Goal: Ask a question: Seek information or help from site administrators or community

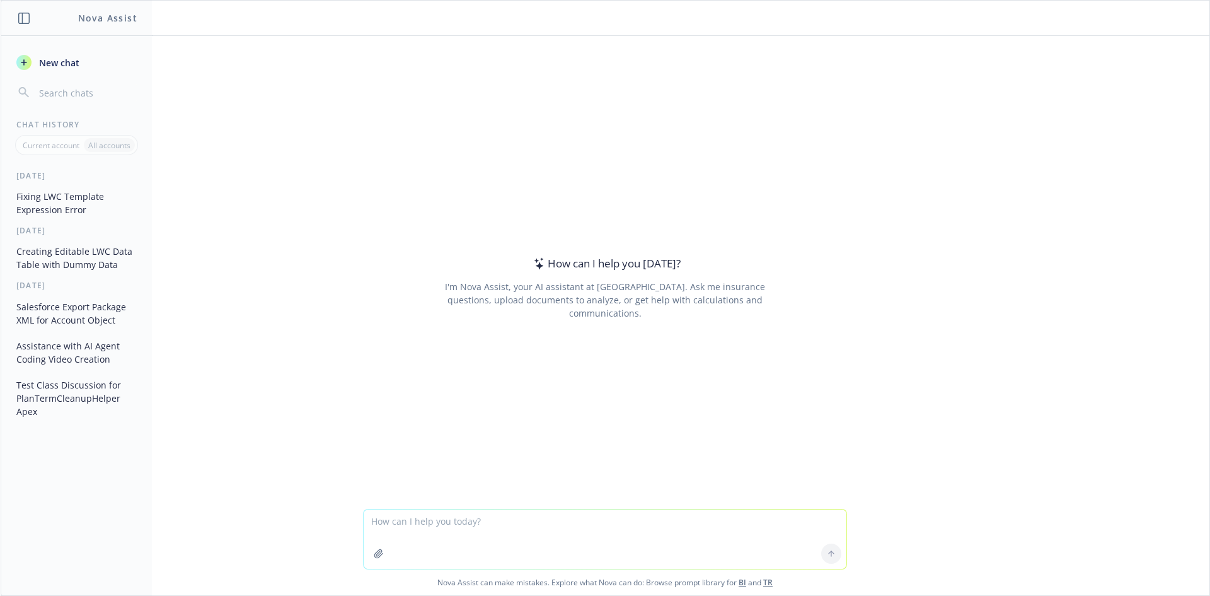
click at [566, 517] on textarea at bounding box center [605, 538] width 483 height 59
paste textarea "06:15:18.192 (4192503714)|USER_DEBUG|[63]|DEBUG|pt :Plan_Term__c:{Id=a6RUM00000…"
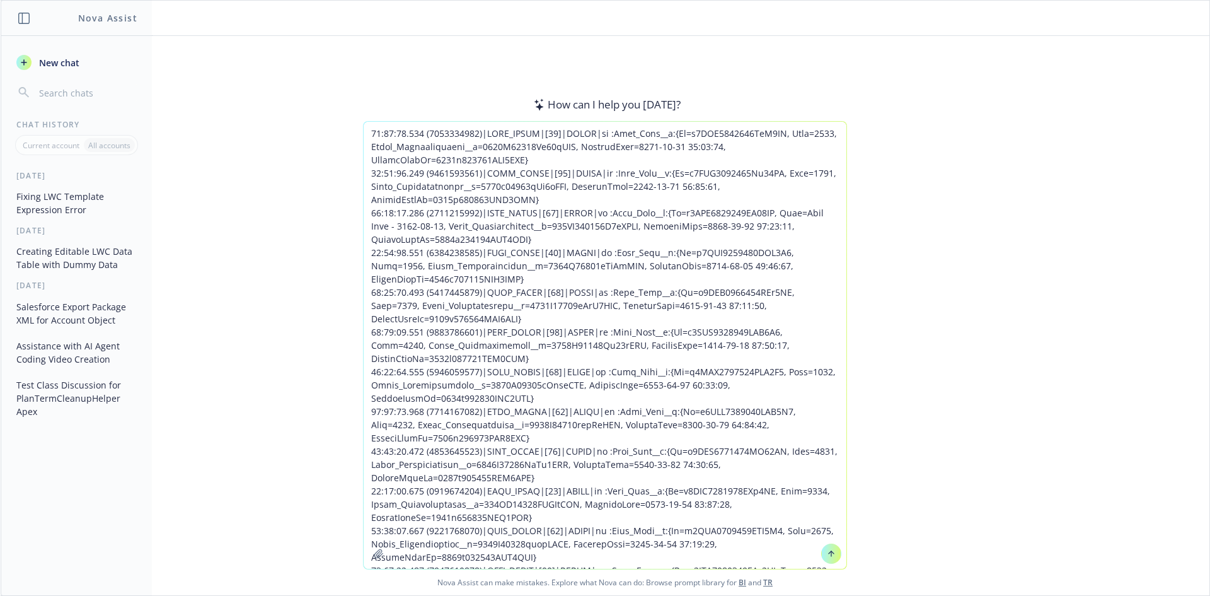
scroll to position [1901, 0]
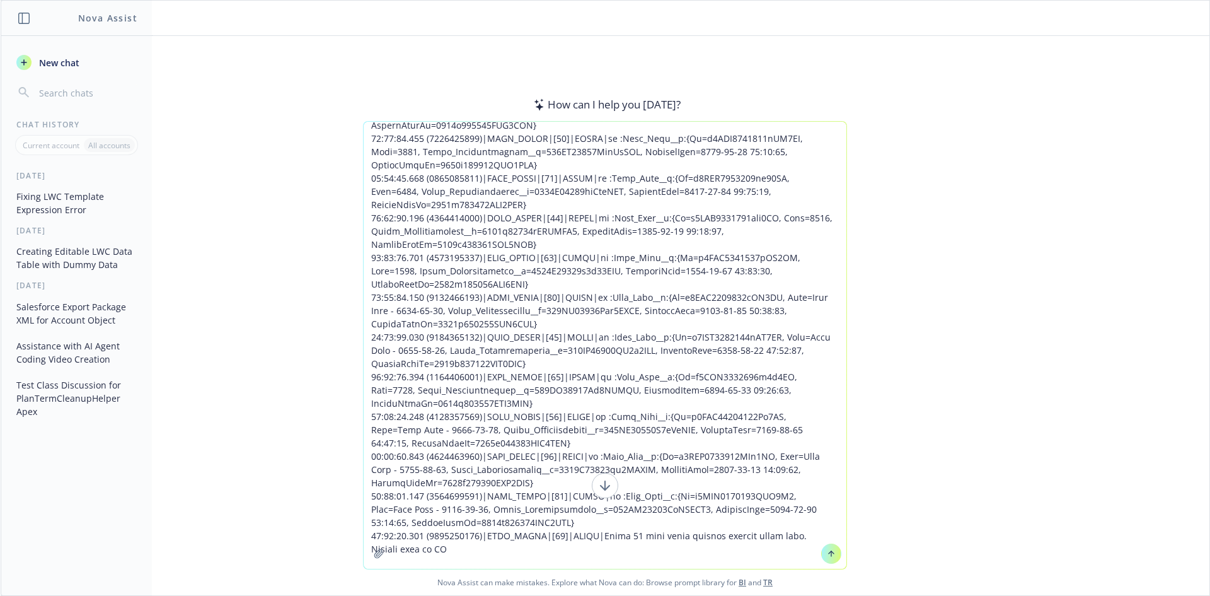
type textarea "06:15:18.192 (4192503714)|USER_DEBUG|[63]|DEBUG|pt :Plan_Term__c:{Id=a6RUM00000…"
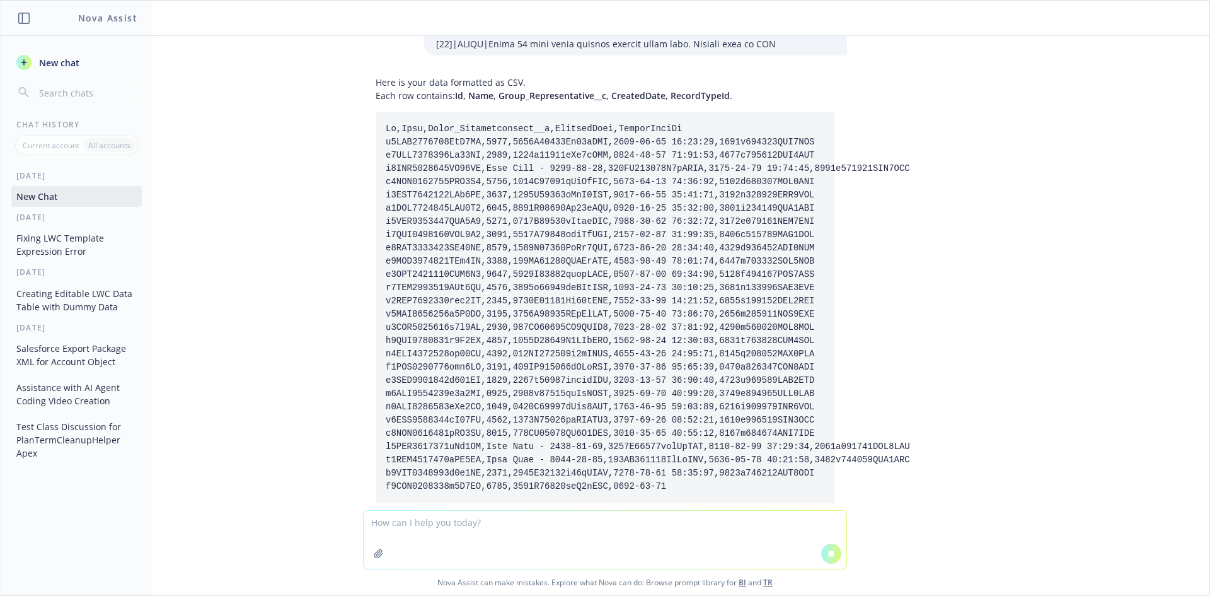
scroll to position [2345, 0]
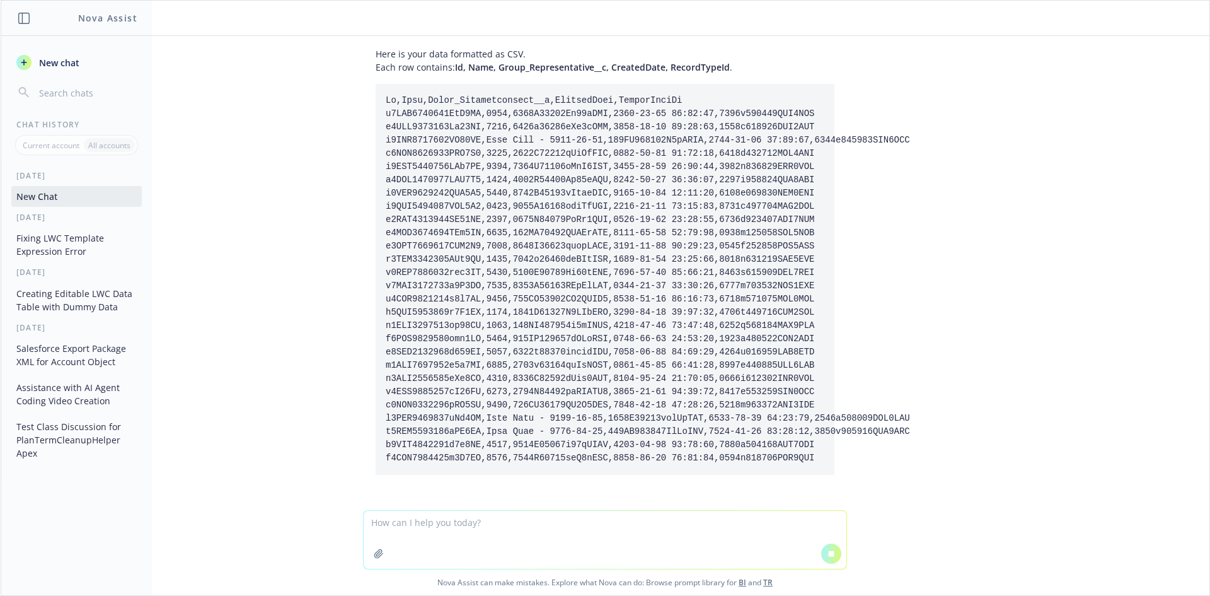
click at [482, 550] on textarea at bounding box center [605, 539] width 483 height 58
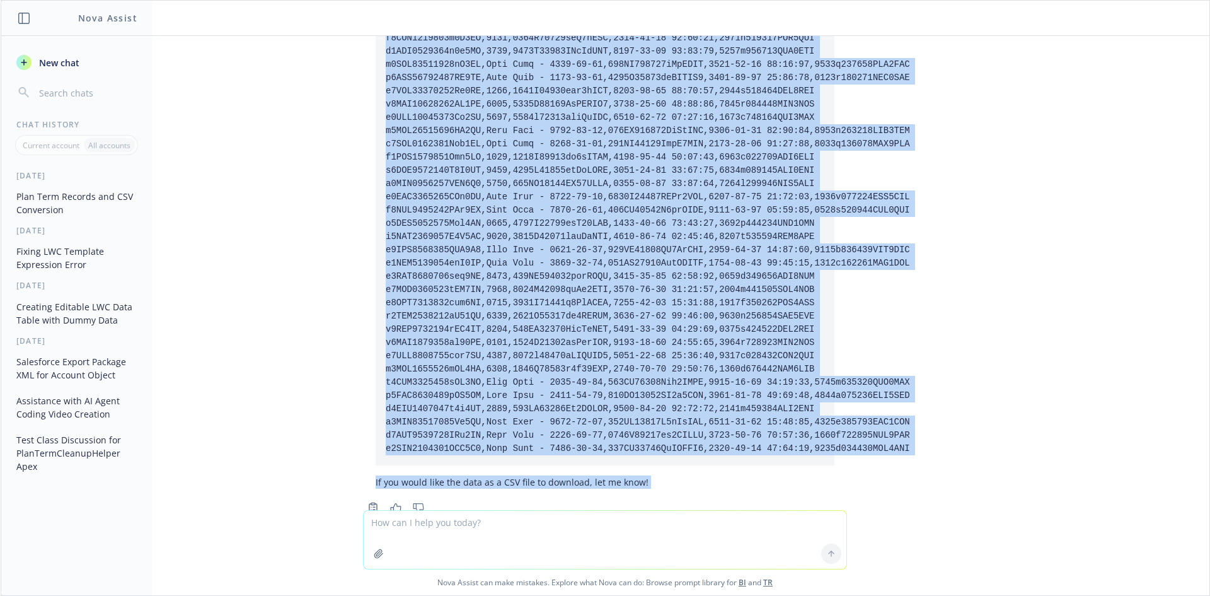
scroll to position [2801, 0]
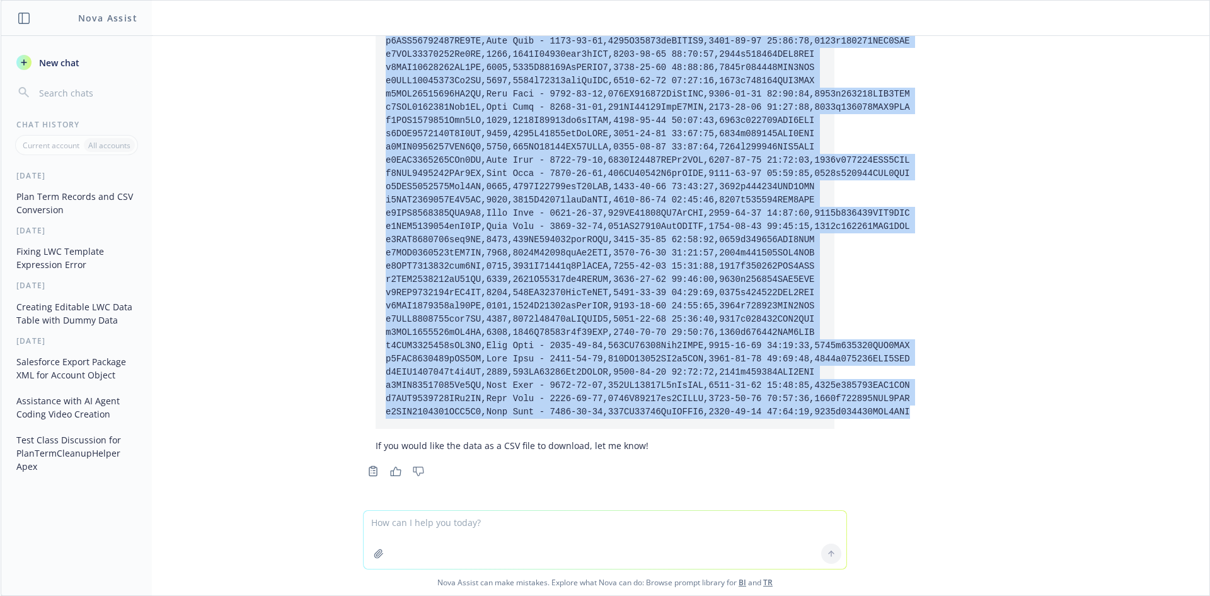
drag, startPoint x: 377, startPoint y: 205, endPoint x: 871, endPoint y: 417, distance: 537.2
click at [871, 417] on div "Here is your data formatted as CSV. Each row contains: Id, Name, Group_Represen…" at bounding box center [605, 273] width 1209 height 474
copy code "Id,Name,Group_Representative__c,CreatedDate,RecordTypeId a6RUM0000000PuZ2AU,202…"
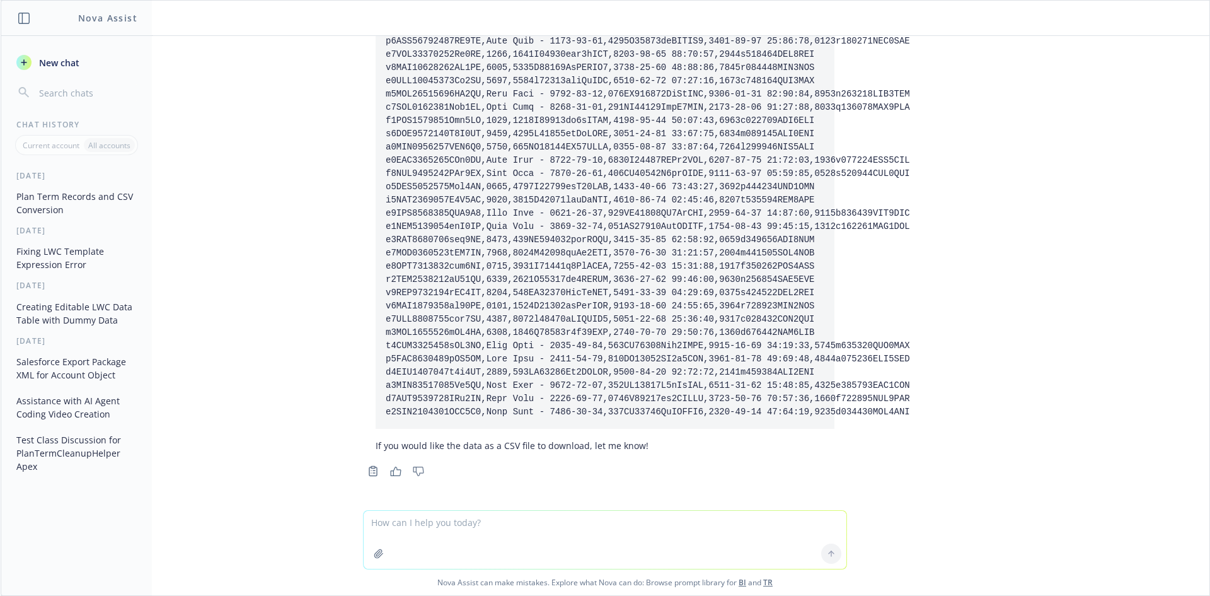
click at [525, 533] on textarea at bounding box center [605, 539] width 483 height 58
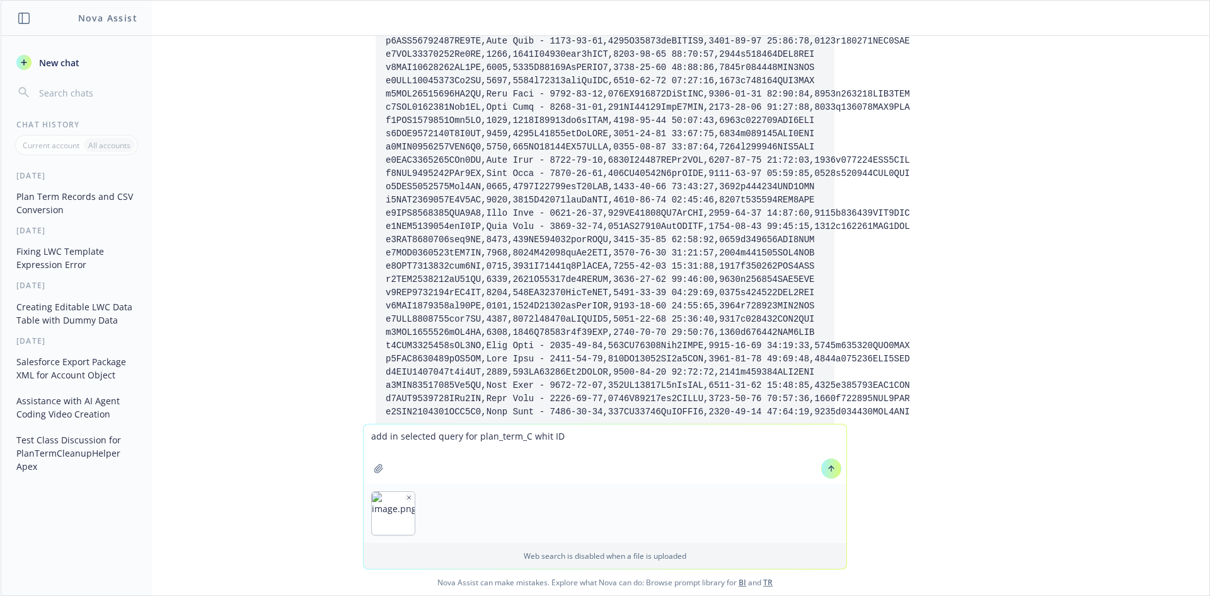
click at [406, 500] on icon "button" at bounding box center [409, 497] width 6 height 6
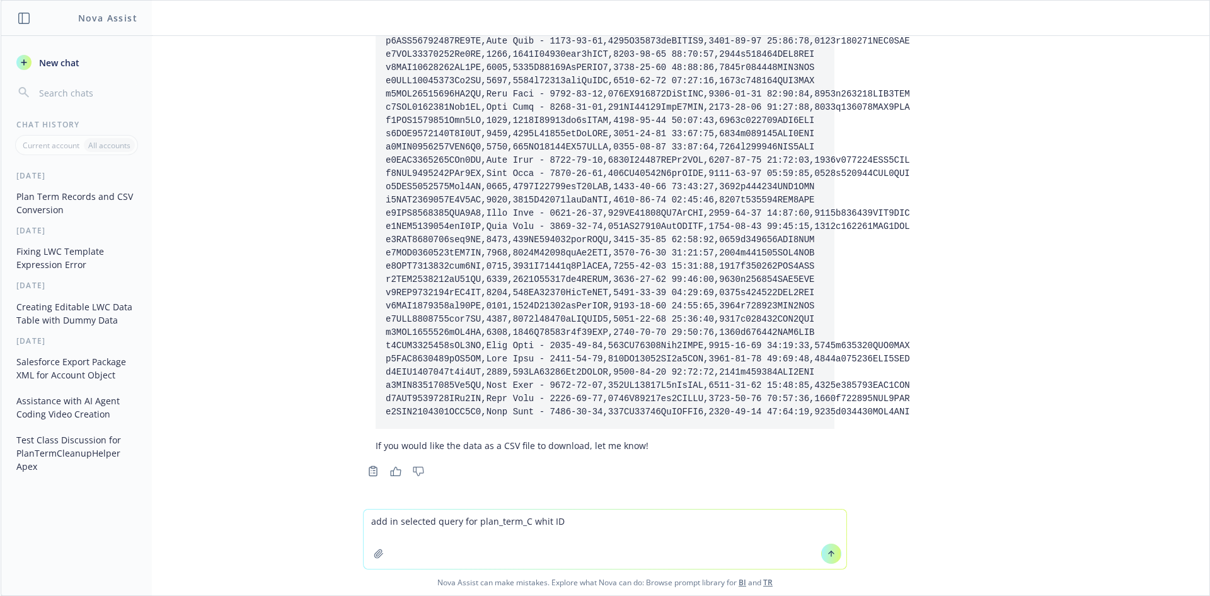
click at [417, 534] on textarea "add in selected query for plan_term_C whit ID" at bounding box center [605, 538] width 483 height 59
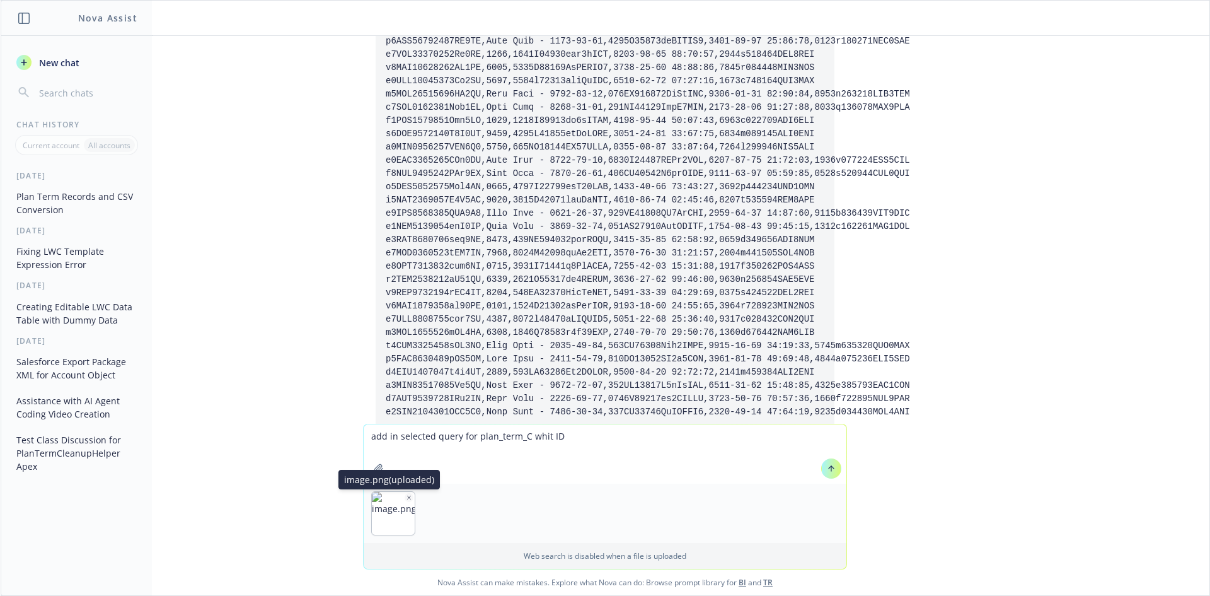
drag, startPoint x: 406, startPoint y: 497, endPoint x: 472, endPoint y: 497, distance: 66.2
click at [407, 497] on icon "button" at bounding box center [409, 497] width 6 height 6
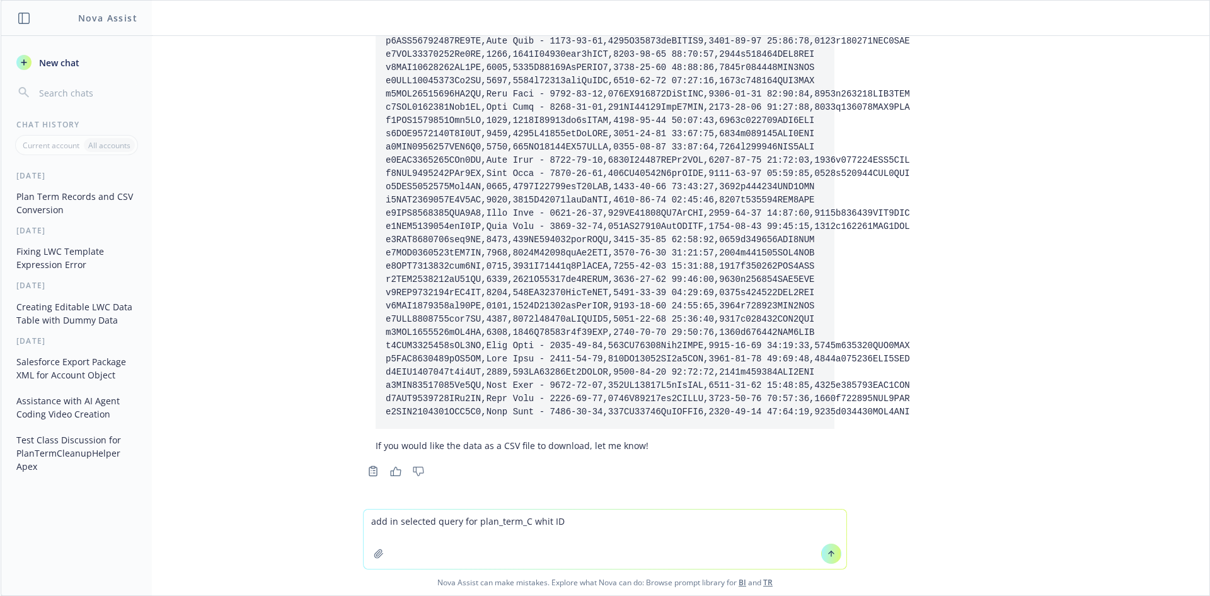
click at [574, 541] on textarea "add in selected query for plan_term_C whit ID" at bounding box center [605, 538] width 483 height 59
paste textarea "a6RUM0000000PuZ2AU a6RUM0000000Uu92AE a6RUM0000000VF72AM a6RUM0000000VLZ2A2 a6R…"
type textarea "add in selected query for plan_term_C whit ID a6RUM0000000PuZ2AU a6RUM0000000Uu…"
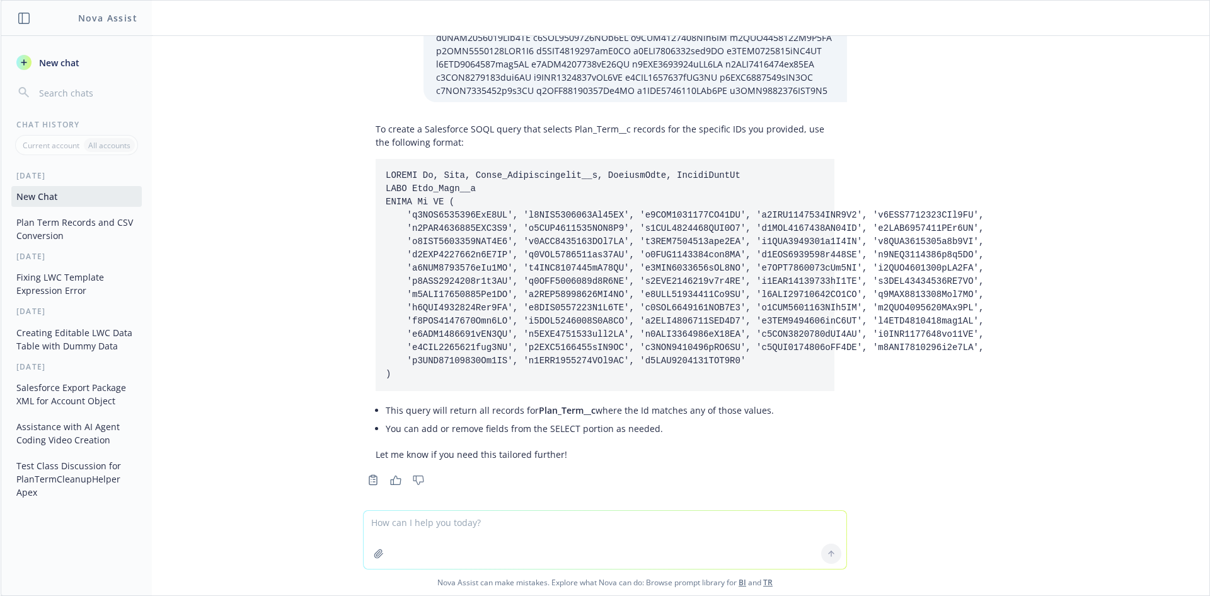
scroll to position [3425, 0]
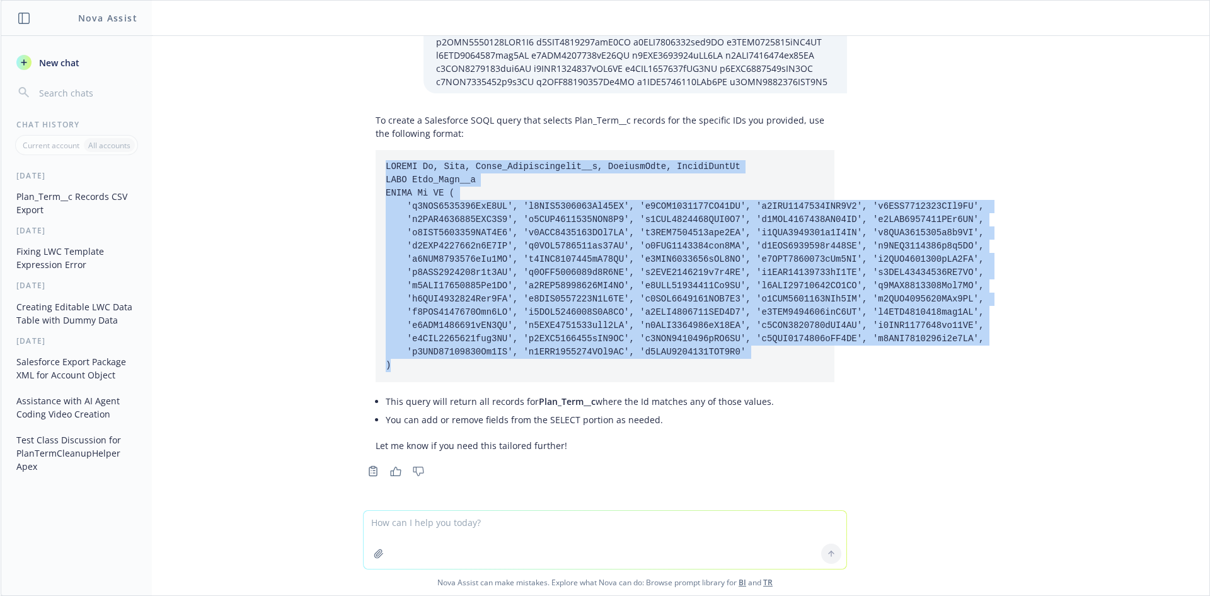
drag, startPoint x: 377, startPoint y: 163, endPoint x: 391, endPoint y: 371, distance: 208.4
click at [391, 371] on pre at bounding box center [605, 266] width 459 height 232
copy code "SELECT Id, Name, Group_Representative__c, CreatedDate, RecordTypeId FROM Plan_T…"
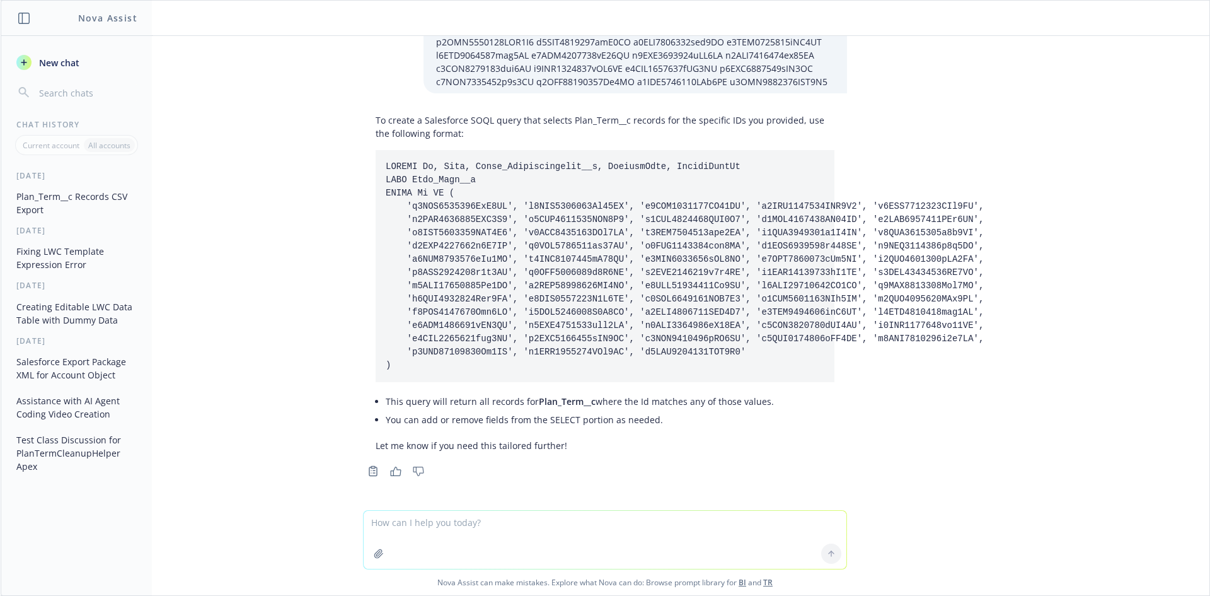
click at [459, 541] on textarea at bounding box center [605, 539] width 483 height 58
paste textarea "Grant Login As other user permission"
type textarea "Grant Login As other user permission in salesforce"
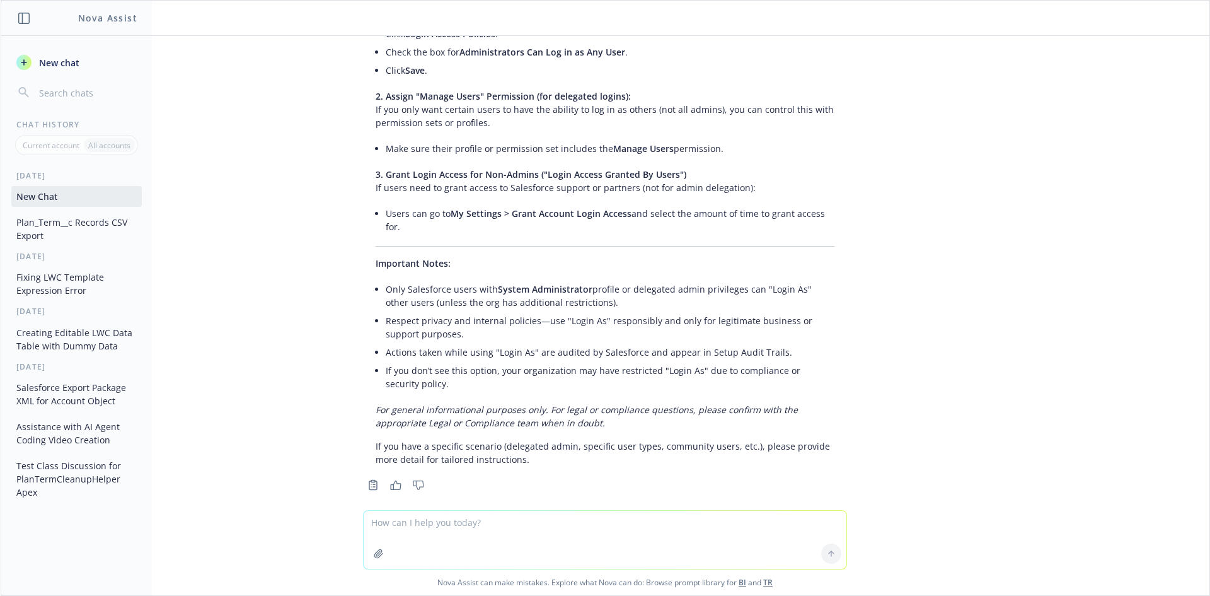
scroll to position [4046, 0]
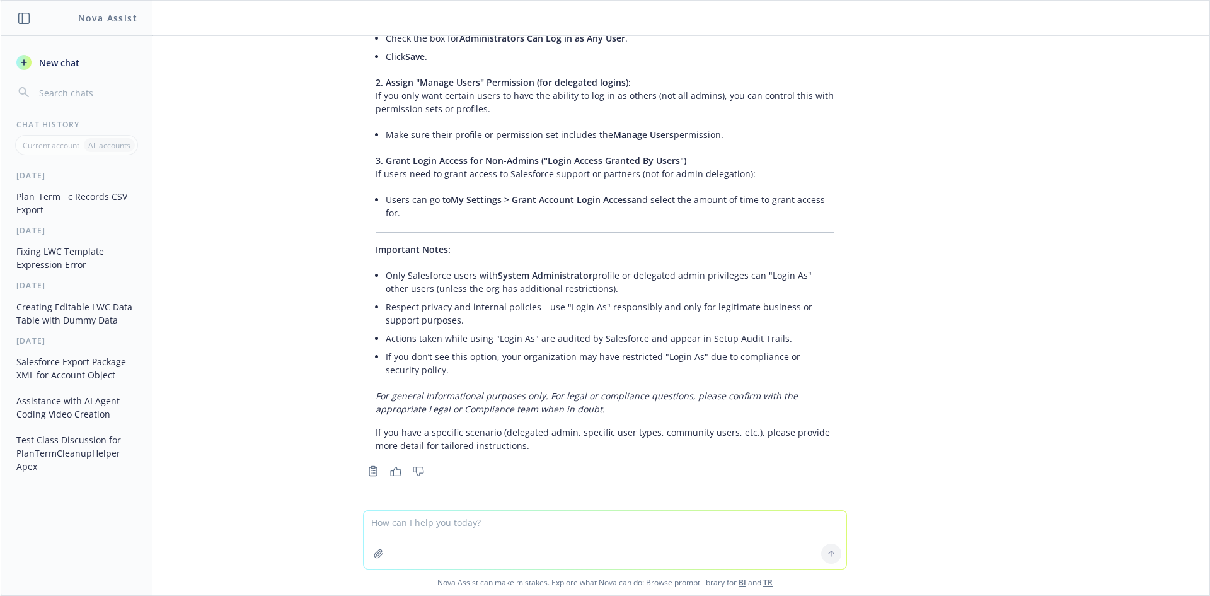
click at [591, 88] on span "2. Assign "Manage Users" Permission (for delegated logins):" at bounding box center [503, 82] width 255 height 12
click at [452, 180] on p "3. Grant Login Access for Non-Admins ("Login Access Granted By Users") If users…" at bounding box center [605, 167] width 459 height 26
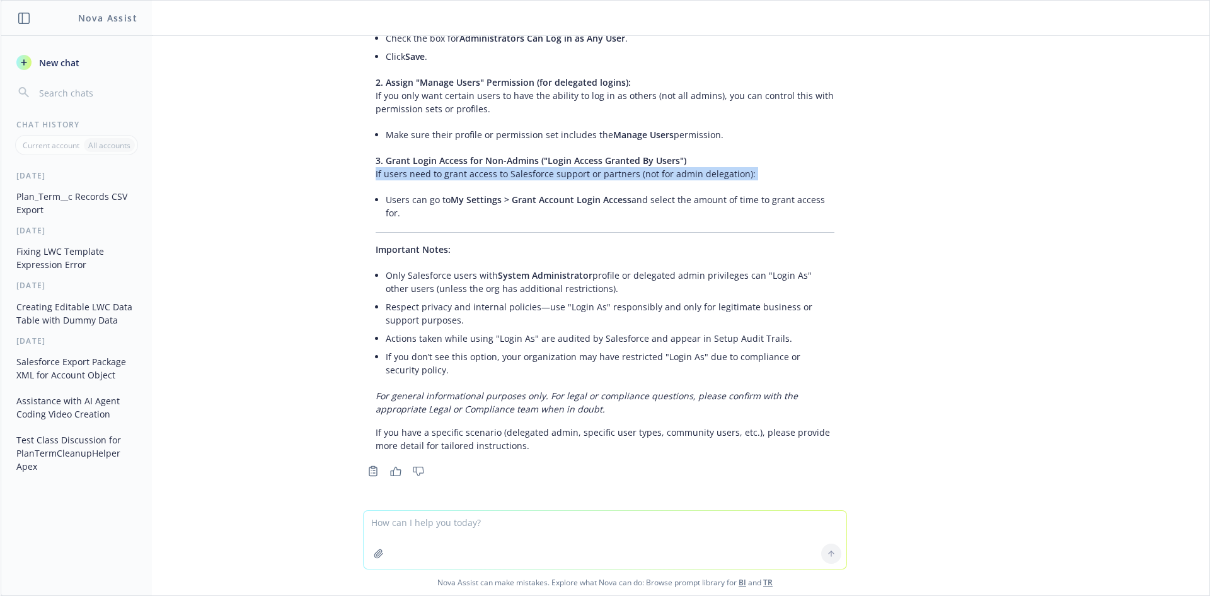
click at [452, 180] on p "3. Grant Login Access for Non-Admins ("Login Access Granted By Users") If users…" at bounding box center [605, 167] width 459 height 26
click at [483, 166] on span "3. Grant Login Access for Non-Admins ("Login Access Granted By Users")" at bounding box center [531, 160] width 311 height 12
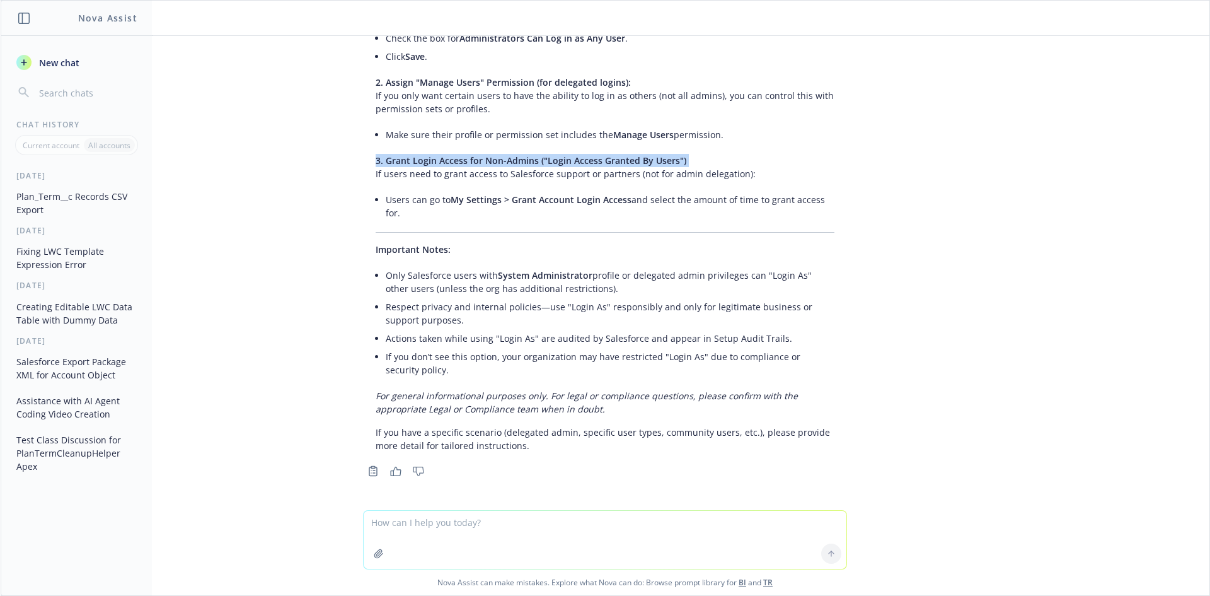
click at [483, 167] on p "3. Grant Login Access for Non-Admins ("Login Access Granted By Users") If users…" at bounding box center [605, 167] width 459 height 26
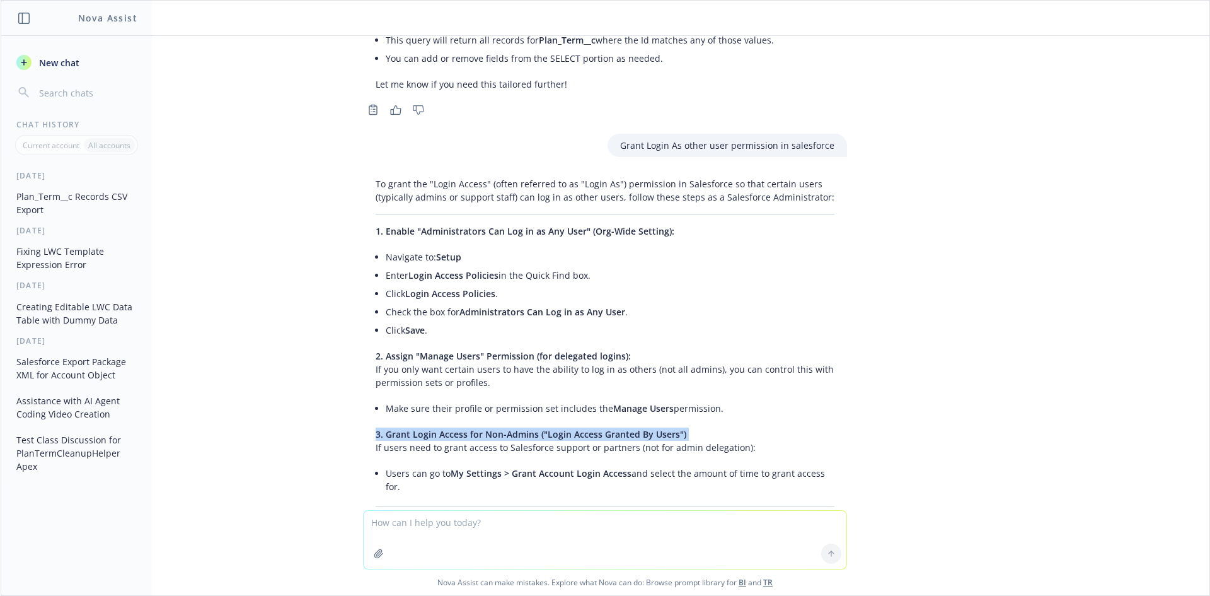
scroll to position [3731, 0]
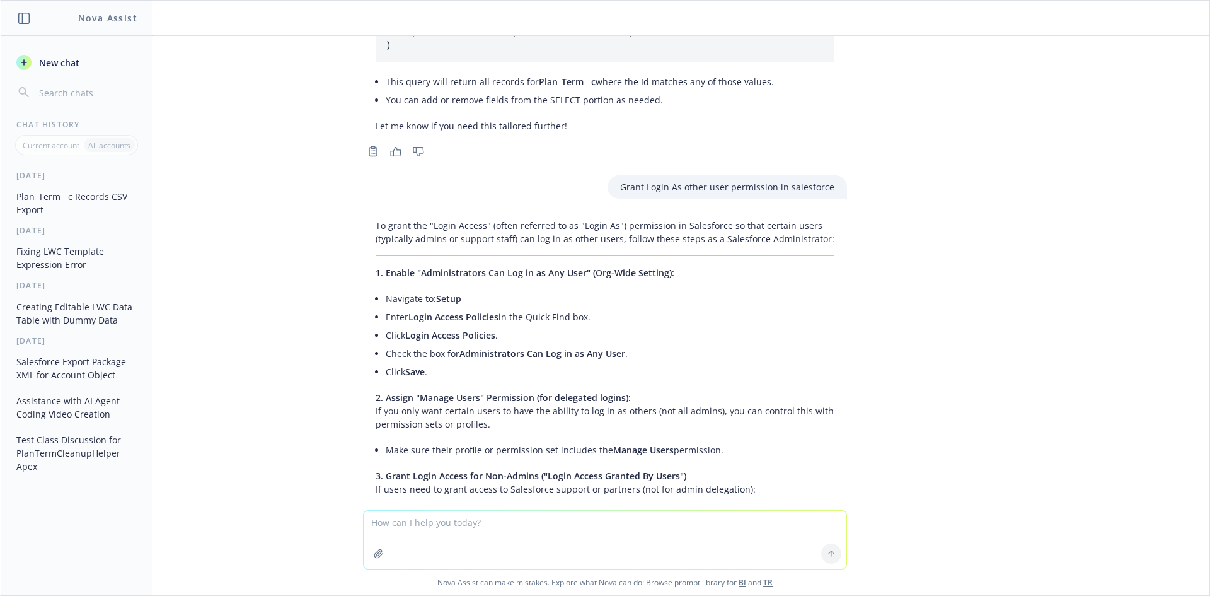
click at [447, 547] on textarea at bounding box center [605, 539] width 483 height 58
type textarea "How to assign it for non admin ?"
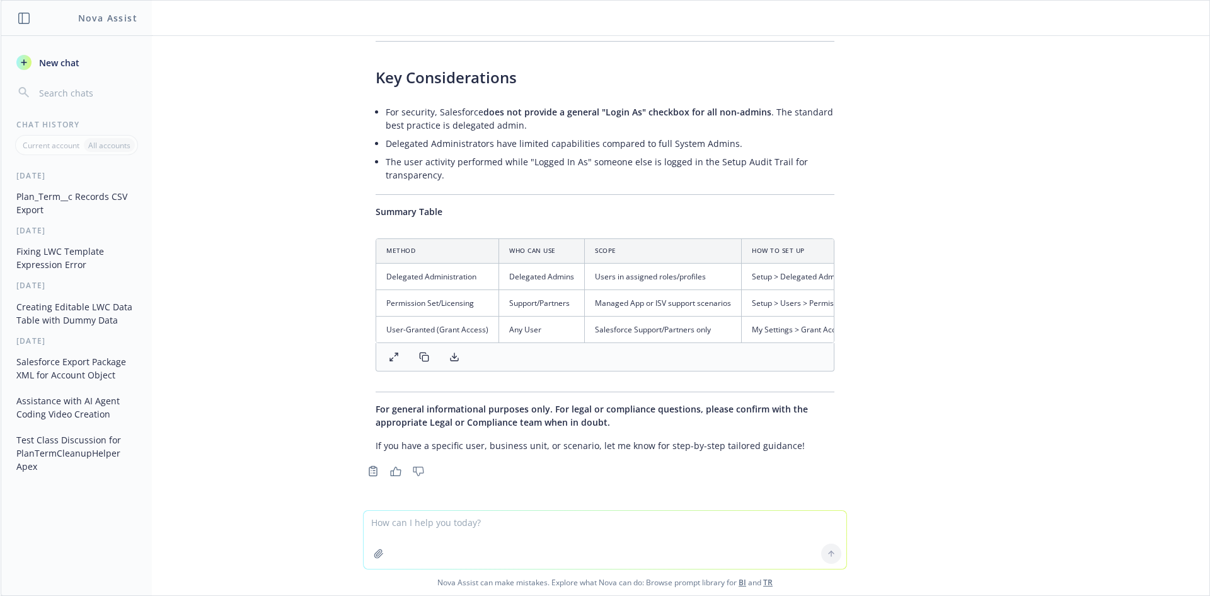
scroll to position [5201, 0]
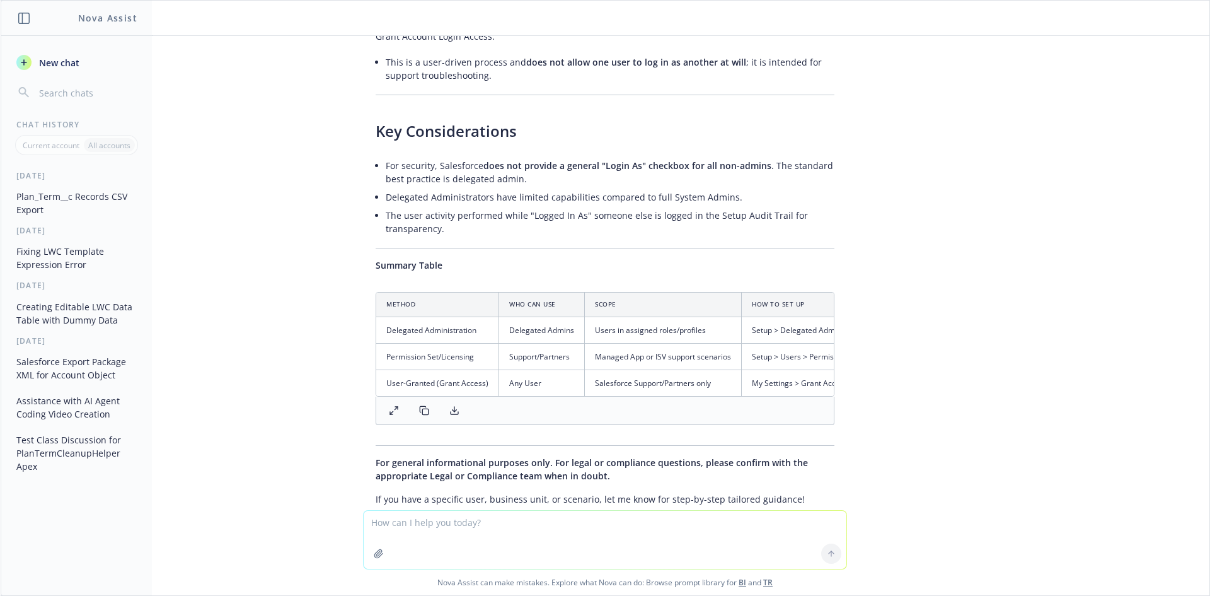
click at [640, 193] on li "Delegated Administrators have limited capabilities compared to full System Admi…" at bounding box center [610, 197] width 449 height 18
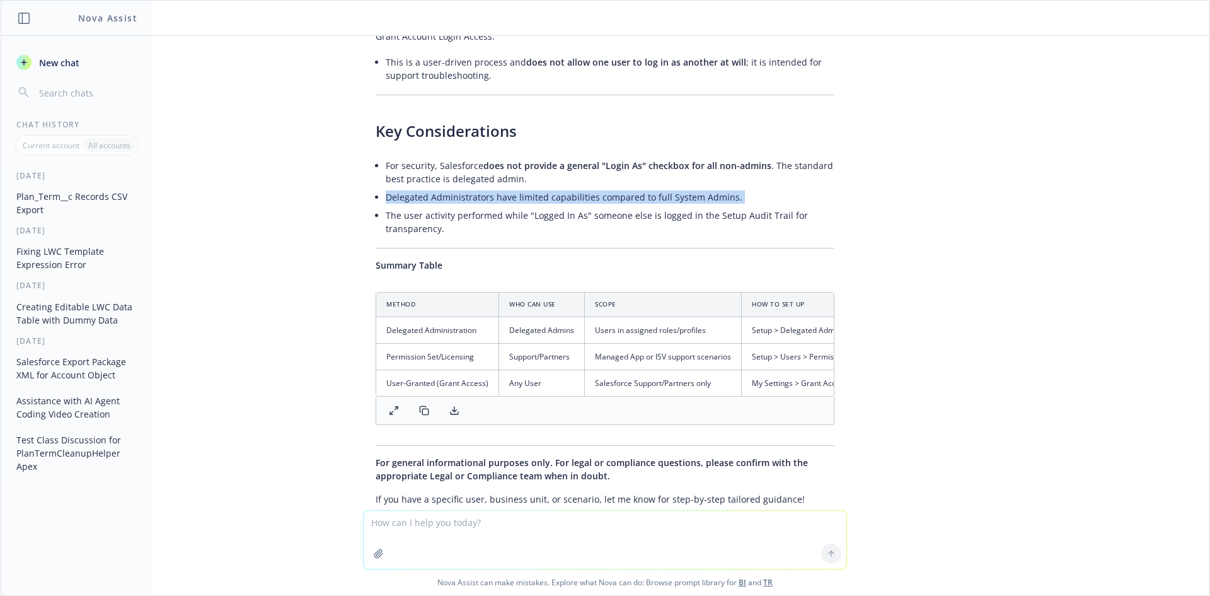
click at [640, 193] on li "Delegated Administrators have limited capabilities compared to full System Admi…" at bounding box center [610, 197] width 449 height 18
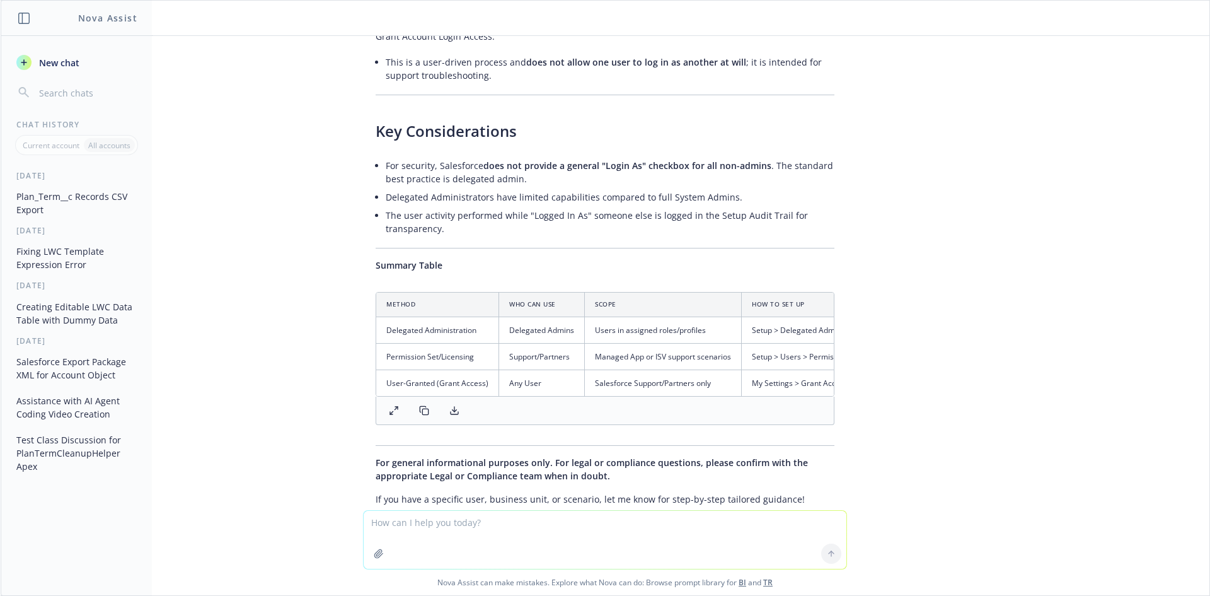
click at [461, 216] on li "The user activity performed while "Logged In As" someone else is logged in the …" at bounding box center [610, 222] width 449 height 32
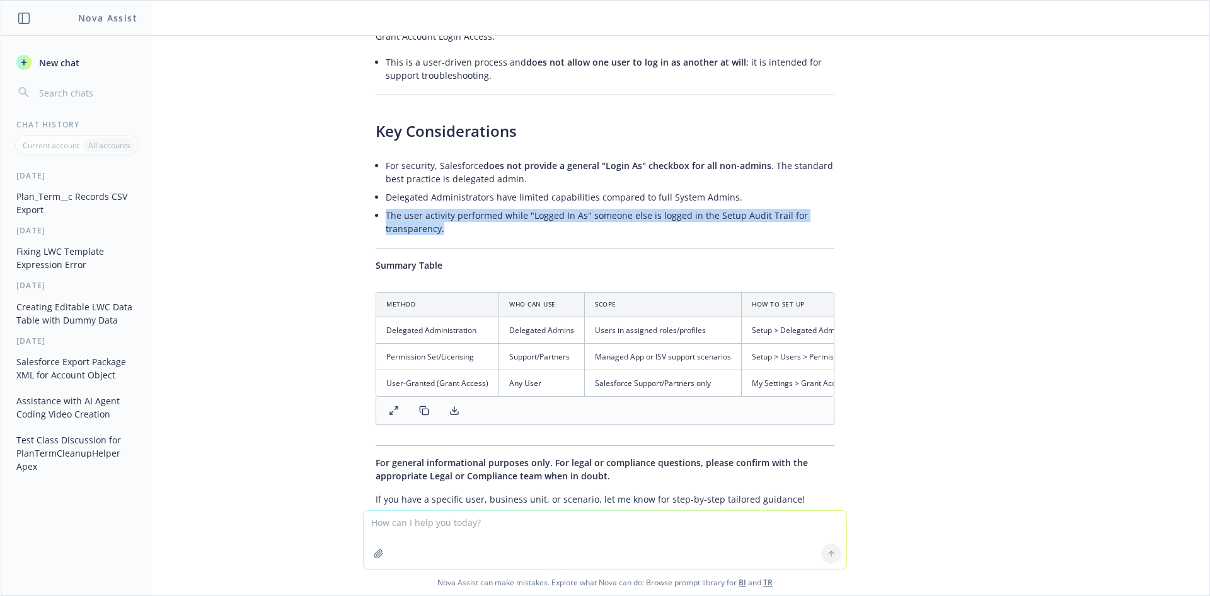
click at [461, 216] on li "The user activity performed while "Logged In As" someone else is logged in the …" at bounding box center [610, 222] width 449 height 32
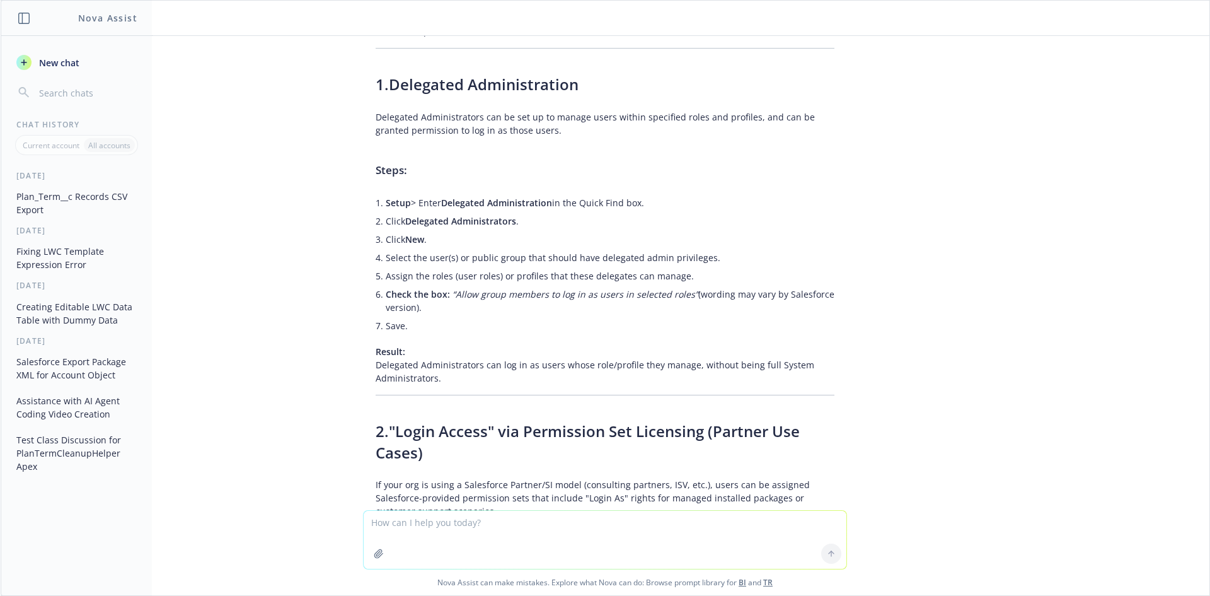
scroll to position [4571, 0]
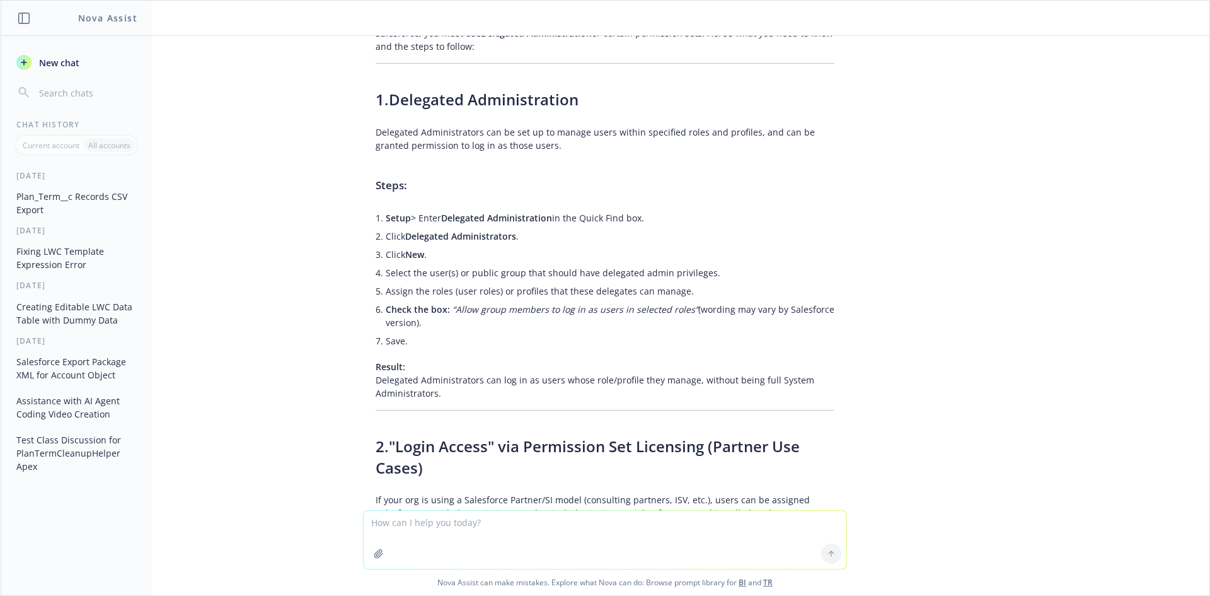
drag, startPoint x: 381, startPoint y: 308, endPoint x: 423, endPoint y: 321, distance: 44.7
click at [423, 321] on li "Check the box: “Allow group members to log in as users in selected roles” (word…" at bounding box center [610, 316] width 449 height 32
drag, startPoint x: 429, startPoint y: 321, endPoint x: 378, endPoint y: 309, distance: 51.7
click at [386, 309] on li "Check the box: “Allow group members to log in as users in selected roles” (word…" at bounding box center [610, 316] width 449 height 32
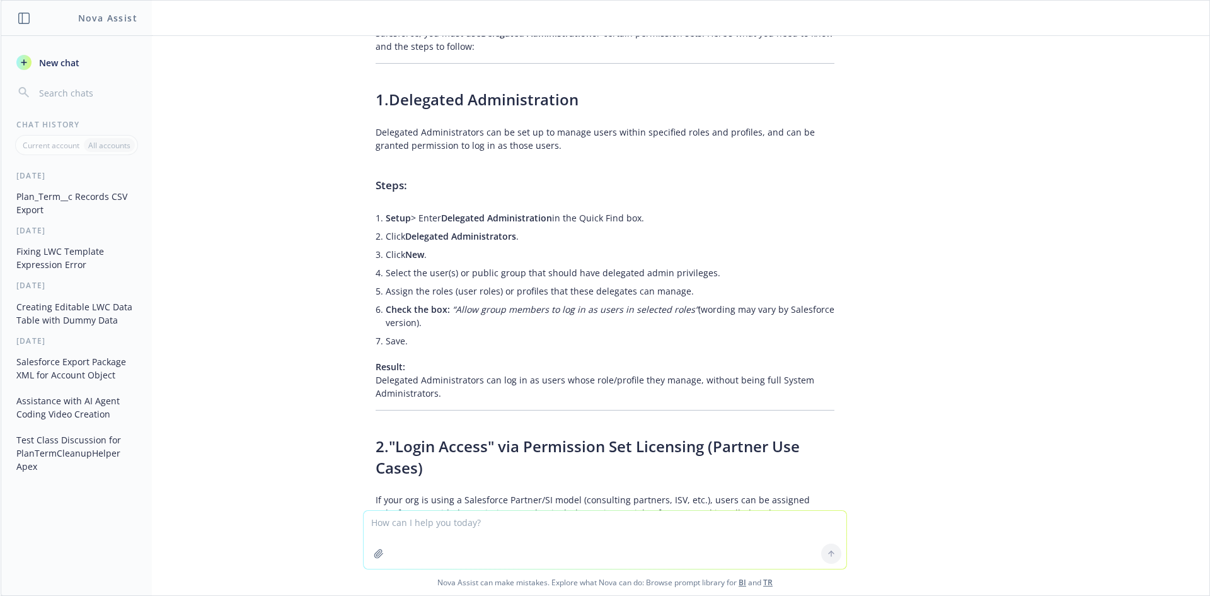
copy li "Check the box: “Allow group members to log in as users in selected roles” (word…"
click at [474, 533] on textarea at bounding box center [605, 539] width 483 height 58
paste textarea "Check the box: “Allow group members to log in as users in selected roles” (word…"
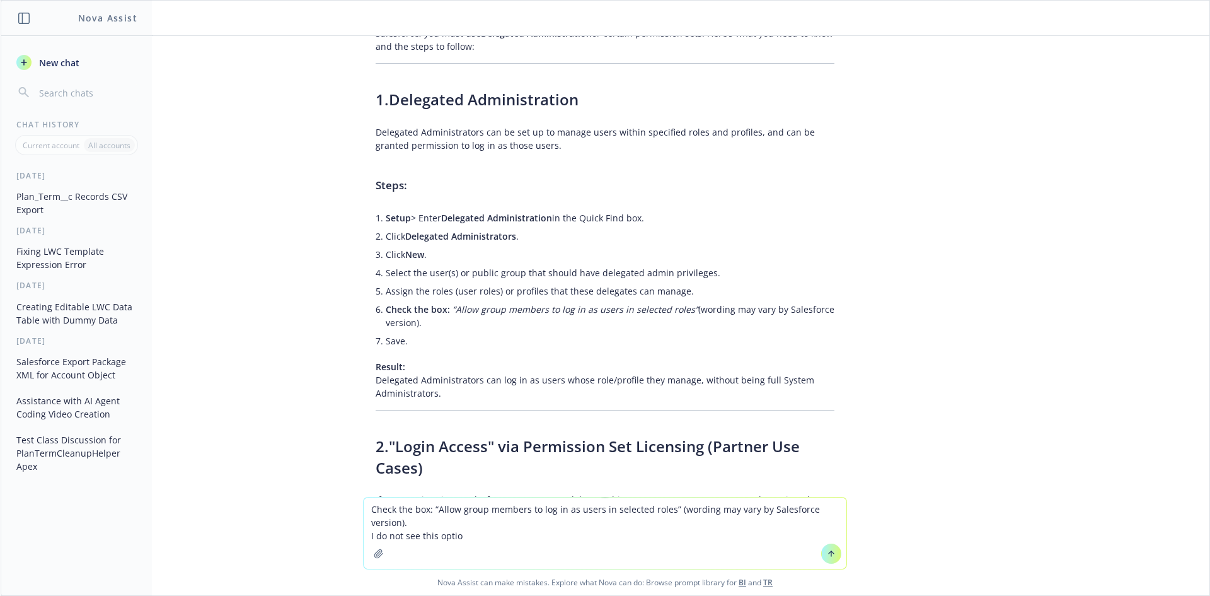
type textarea "Check the box: “Allow group members to log in as users in selected roles” (word…"
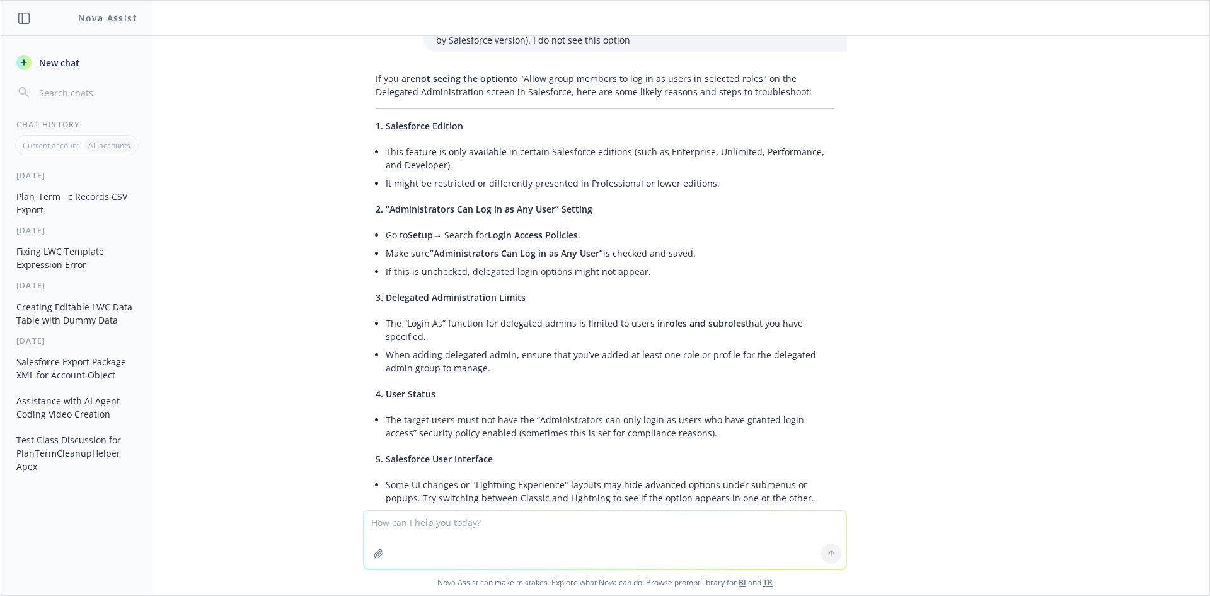
scroll to position [5682, 0]
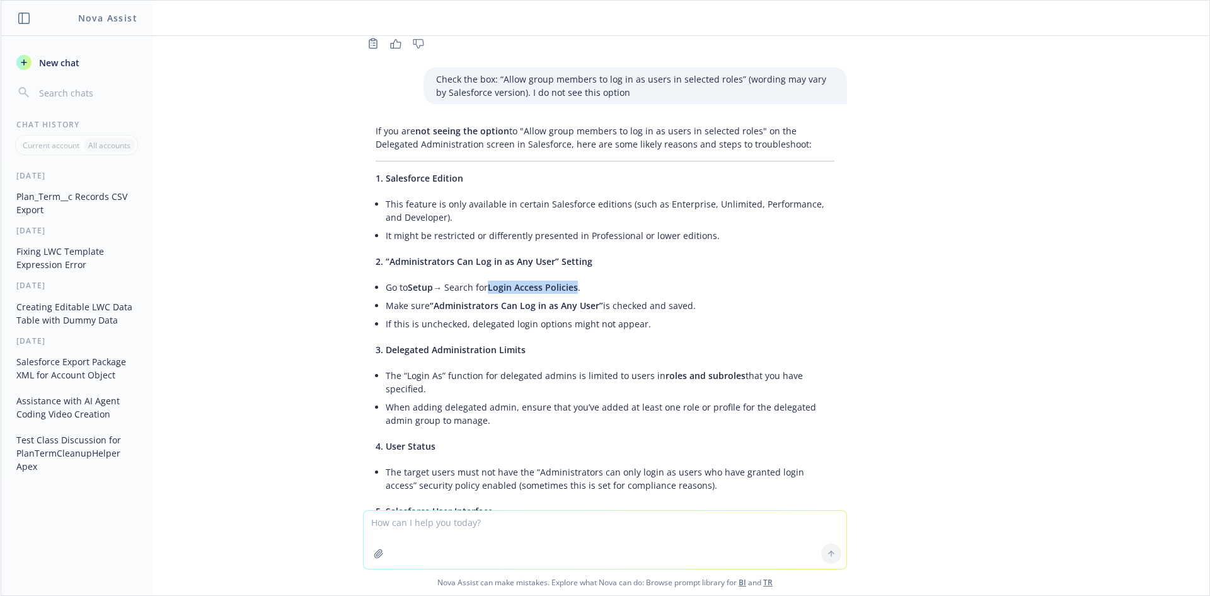
drag, startPoint x: 485, startPoint y: 293, endPoint x: 572, endPoint y: 289, distance: 87.7
click at [572, 289] on li "Go to Setup → Search for Login Access Policies ." at bounding box center [610, 287] width 449 height 18
copy span "Login Access Policies"
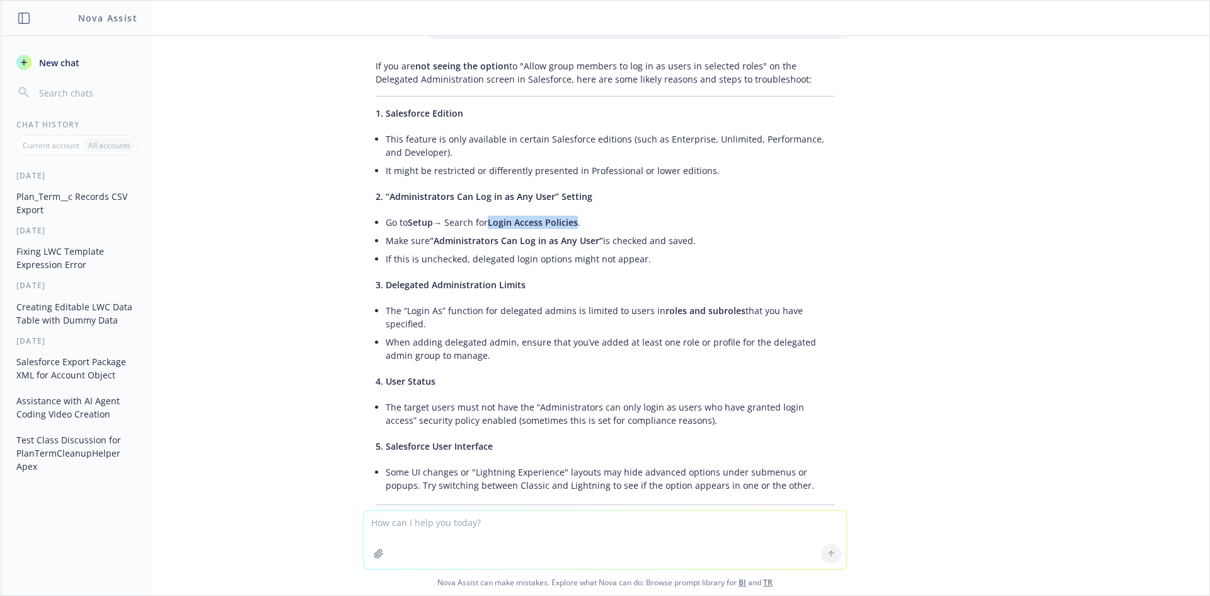
scroll to position [5808, 0]
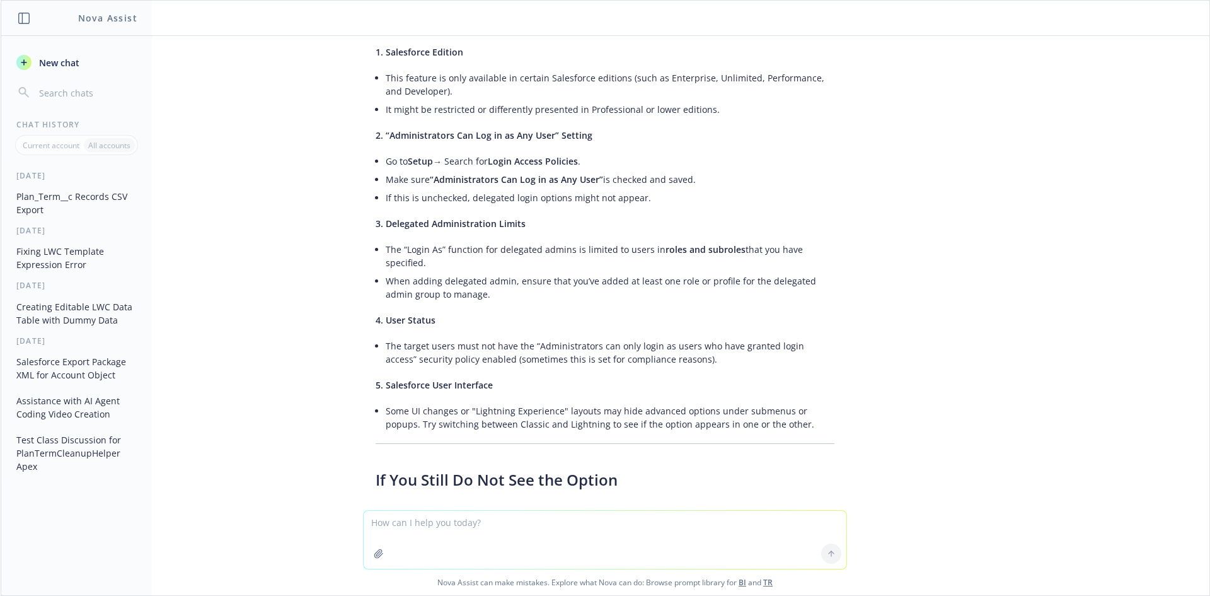
click at [471, 364] on li "The target users must not have the “Administrators can only login as users who …" at bounding box center [610, 353] width 449 height 32
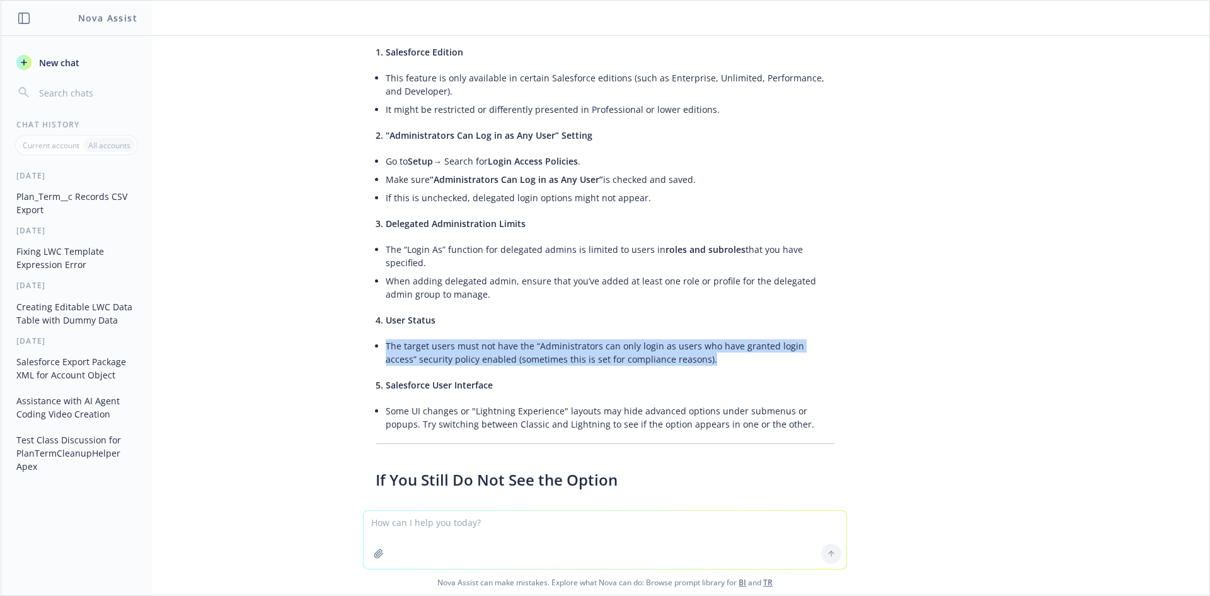
click at [471, 364] on li "The target users must not have the “Administrators can only login as users who …" at bounding box center [610, 353] width 449 height 32
click at [584, 352] on li "The target users must not have the “Administrators can only login as users who …" at bounding box center [610, 353] width 449 height 32
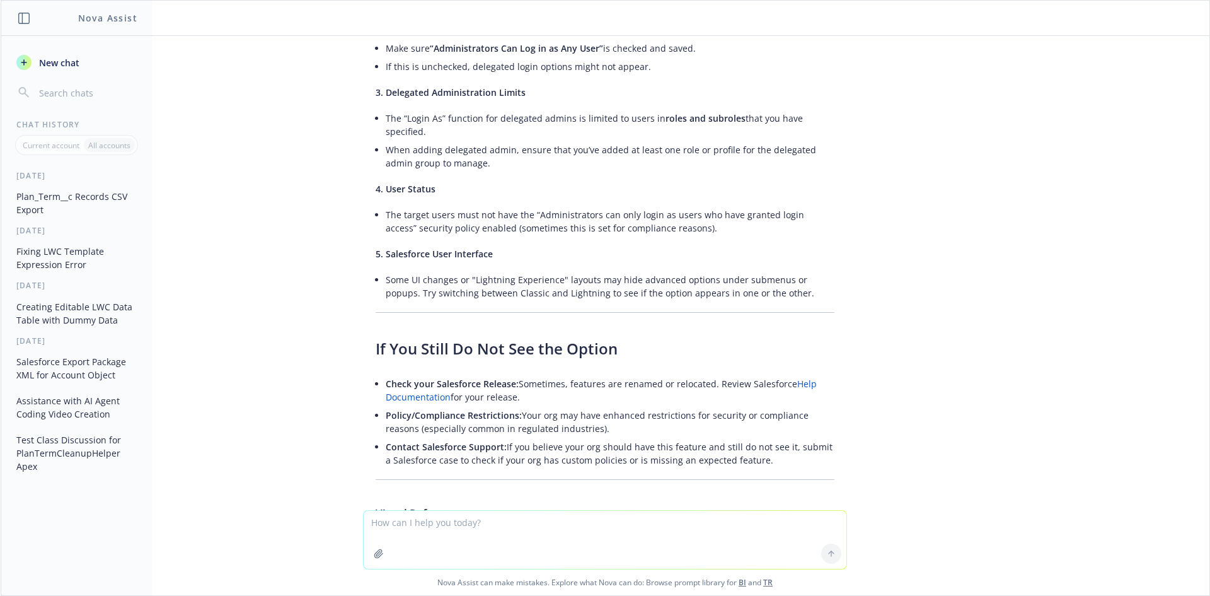
scroll to position [5871, 0]
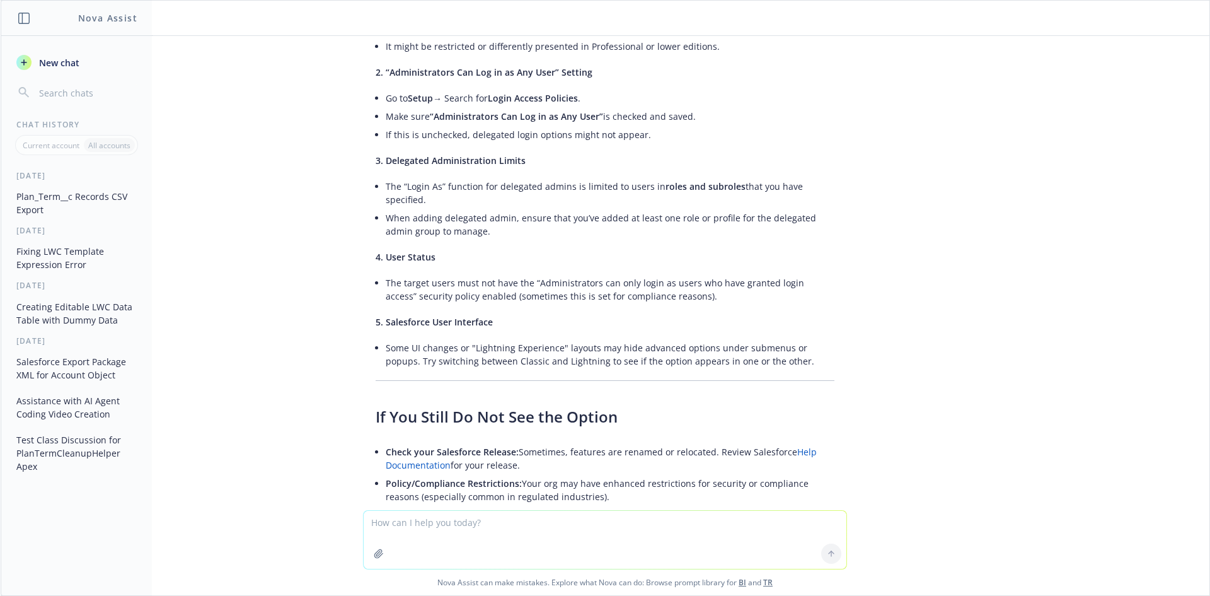
click at [441, 526] on textarea at bounding box center [605, 539] width 483 height 58
type textarea "how to test this once enabled .. ?"
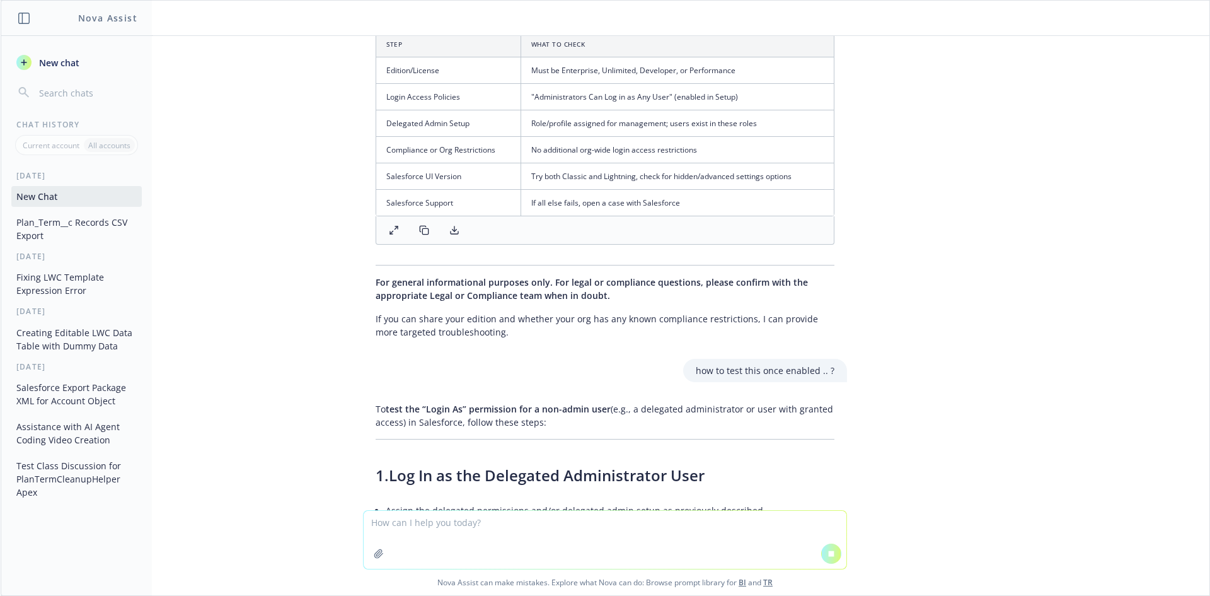
scroll to position [6532, 0]
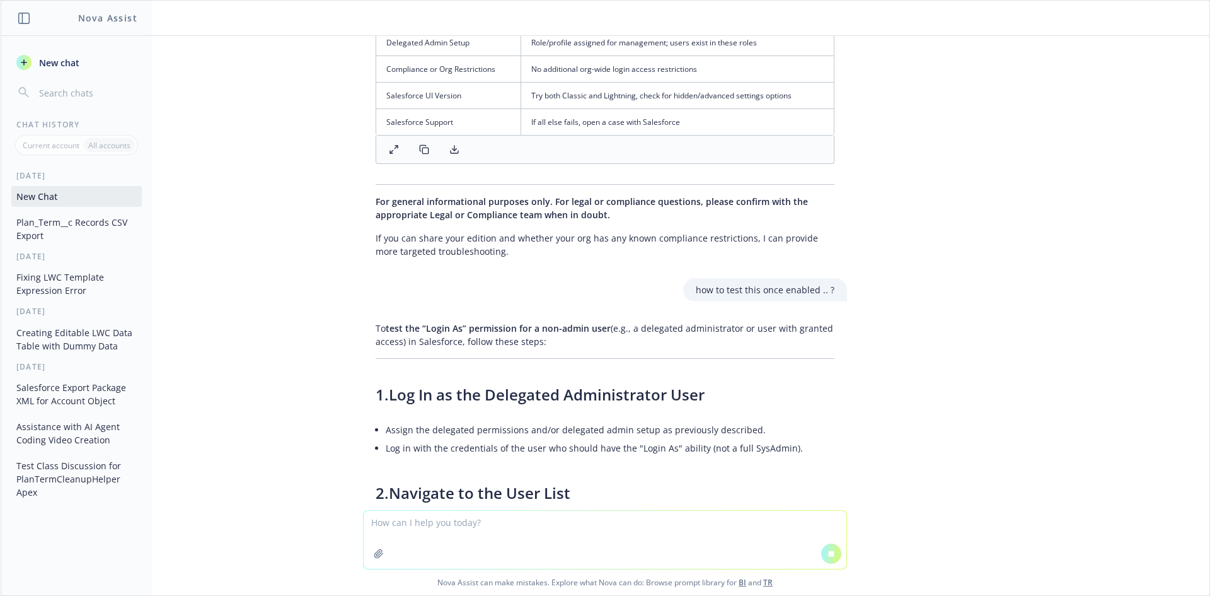
click at [488, 535] on textarea at bounding box center [605, 539] width 483 height 58
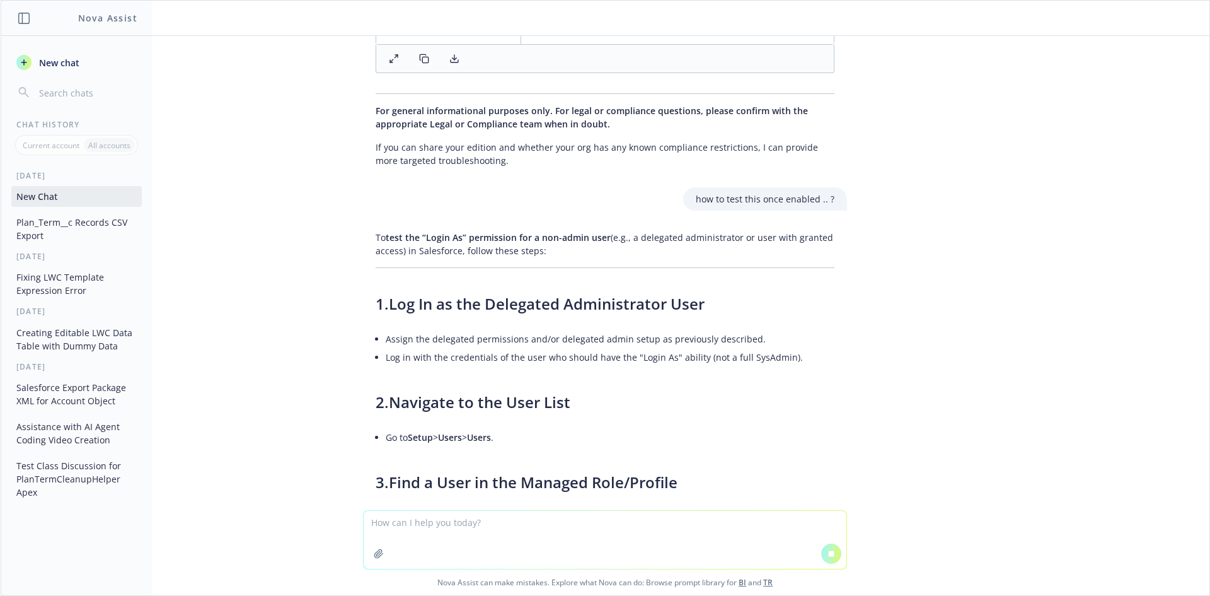
scroll to position [6658, 0]
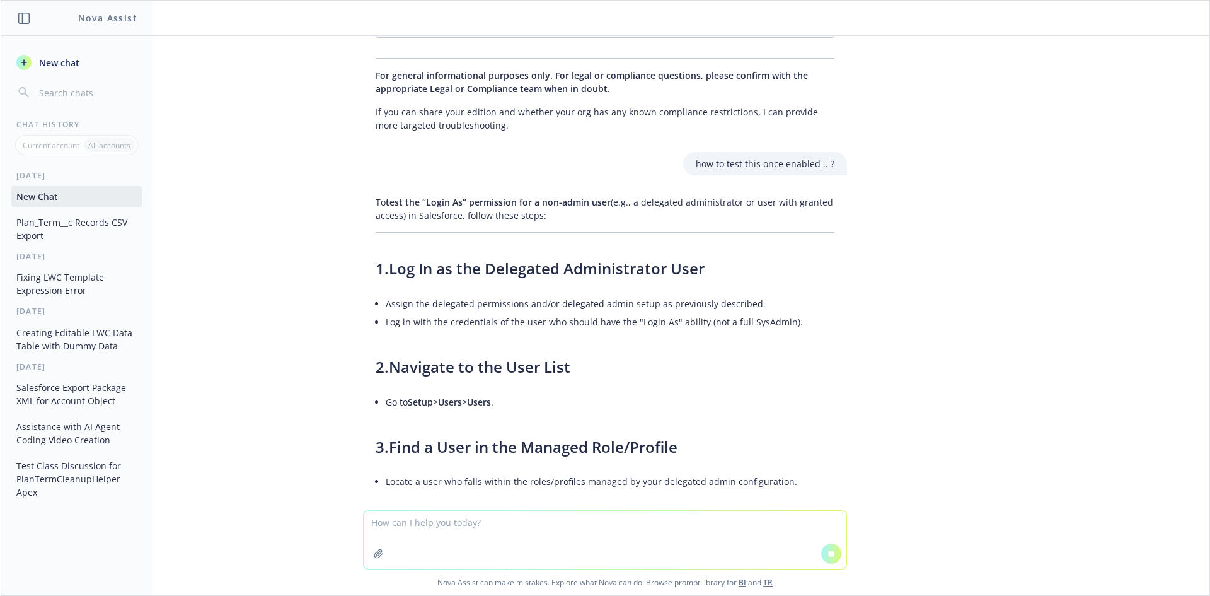
click at [532, 519] on textarea at bounding box center [605, 539] width 483 height 58
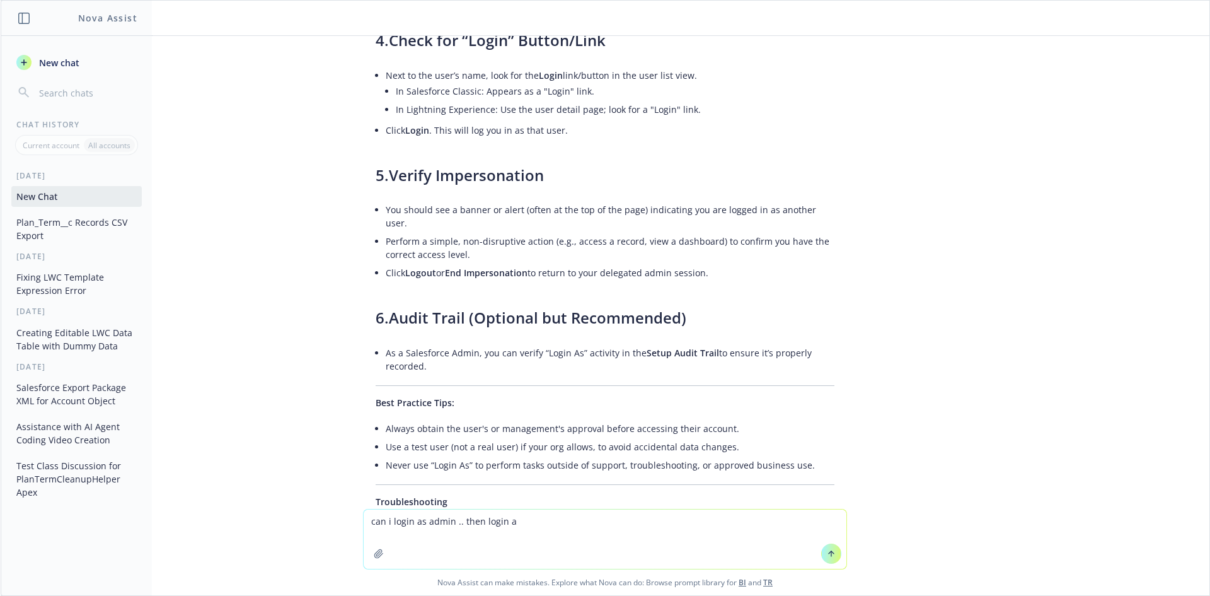
scroll to position [7483, 0]
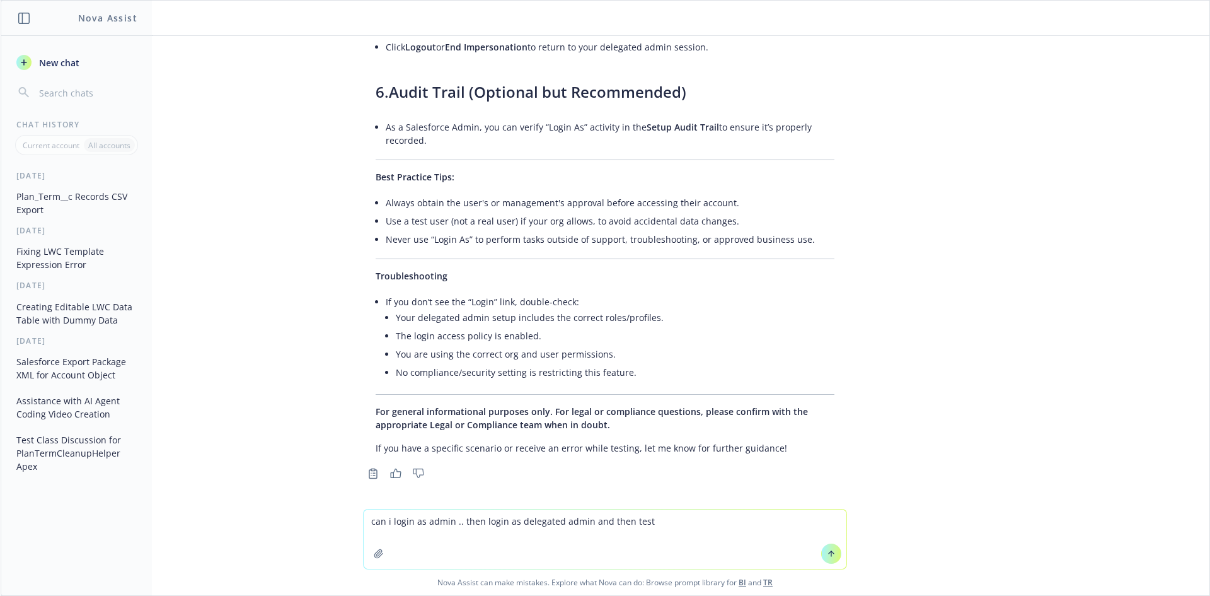
type textarea "can i login as admin .. then login as delegated admin and then test ?"
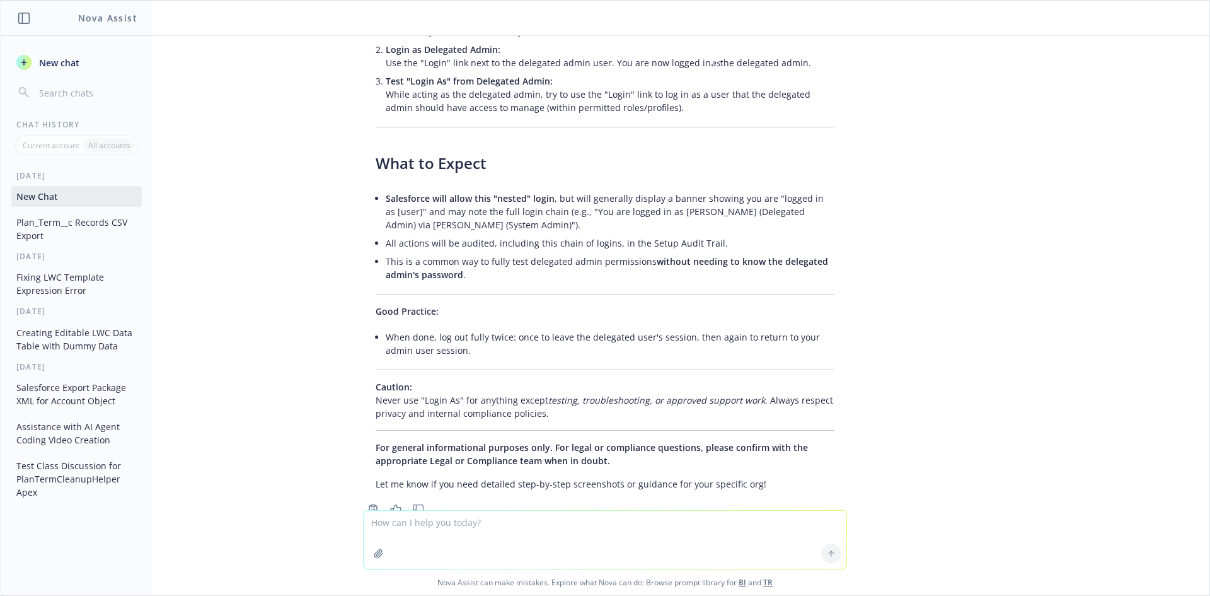
scroll to position [8073, 0]
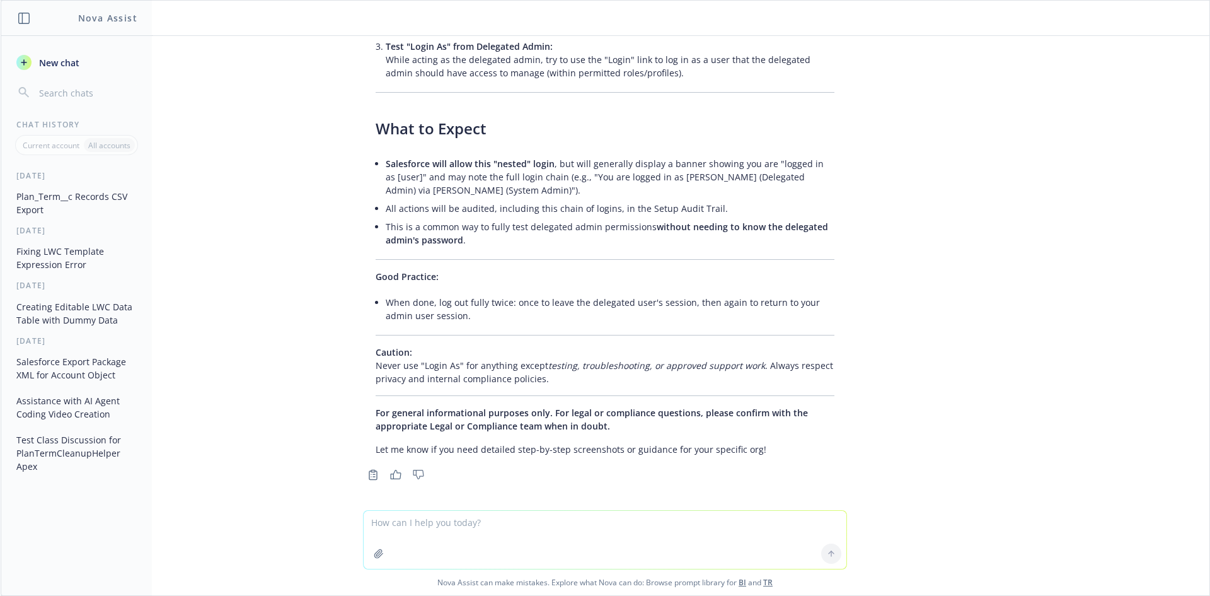
click at [924, 384] on div "Here is your data formatted as CSV. Each row contains: Id, Name, Group_Represen…" at bounding box center [605, 273] width 1209 height 474
click at [590, 161] on li "Salesforce will allow this "nested" login , but will generally display a banner…" at bounding box center [610, 176] width 449 height 45
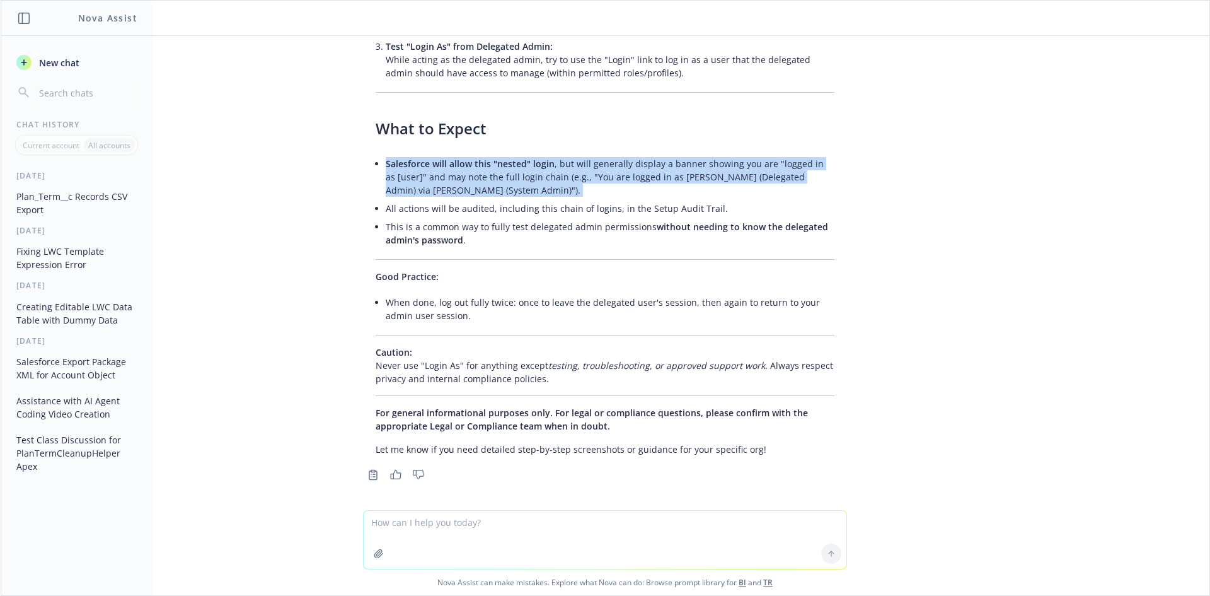
click at [590, 161] on li "Salesforce will allow this "nested" login , but will generally display a banner…" at bounding box center [610, 176] width 449 height 45
